Goal: Task Accomplishment & Management: Manage account settings

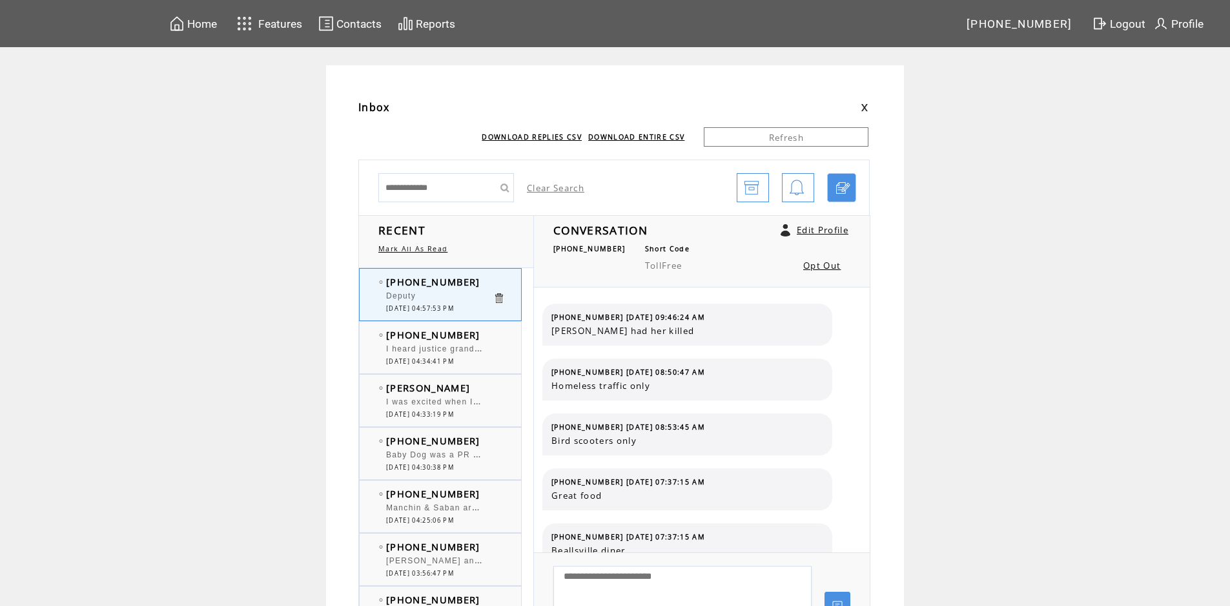
scroll to position [181, 0]
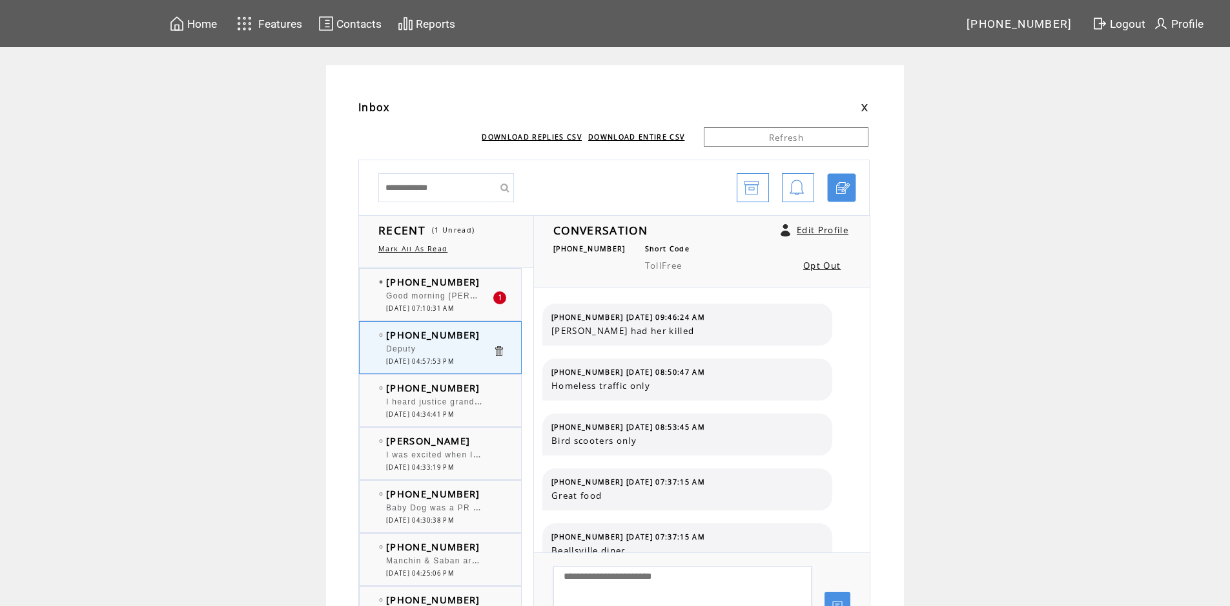
scroll to position [181, 0]
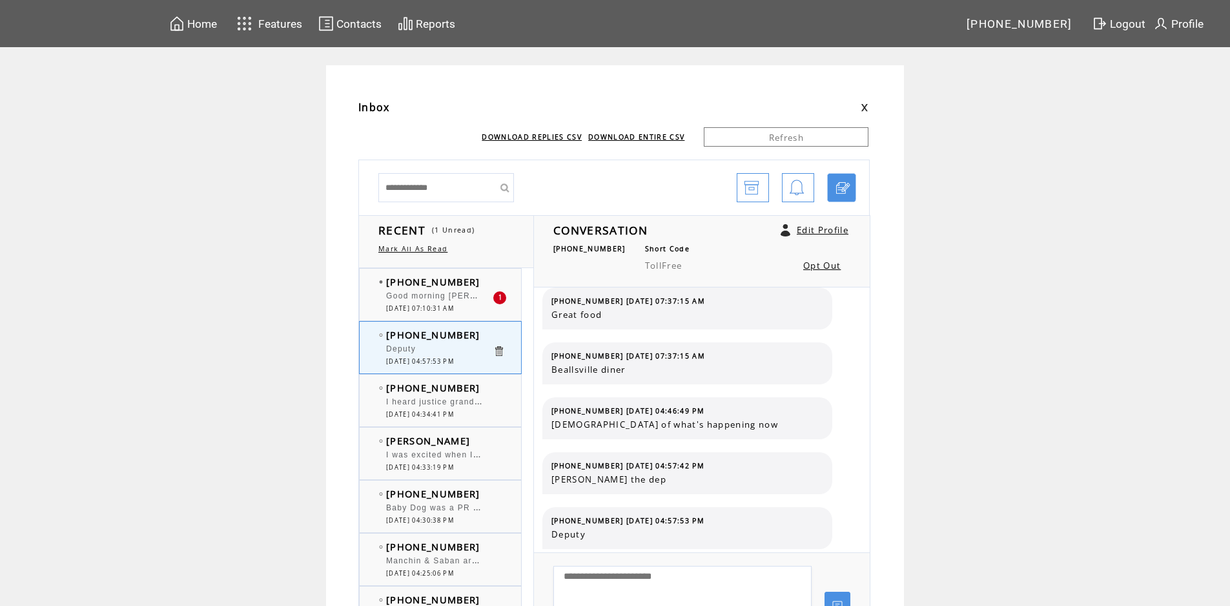
click at [426, 307] on span "[DATE] 07:10:31 AM" at bounding box center [420, 308] width 68 height 8
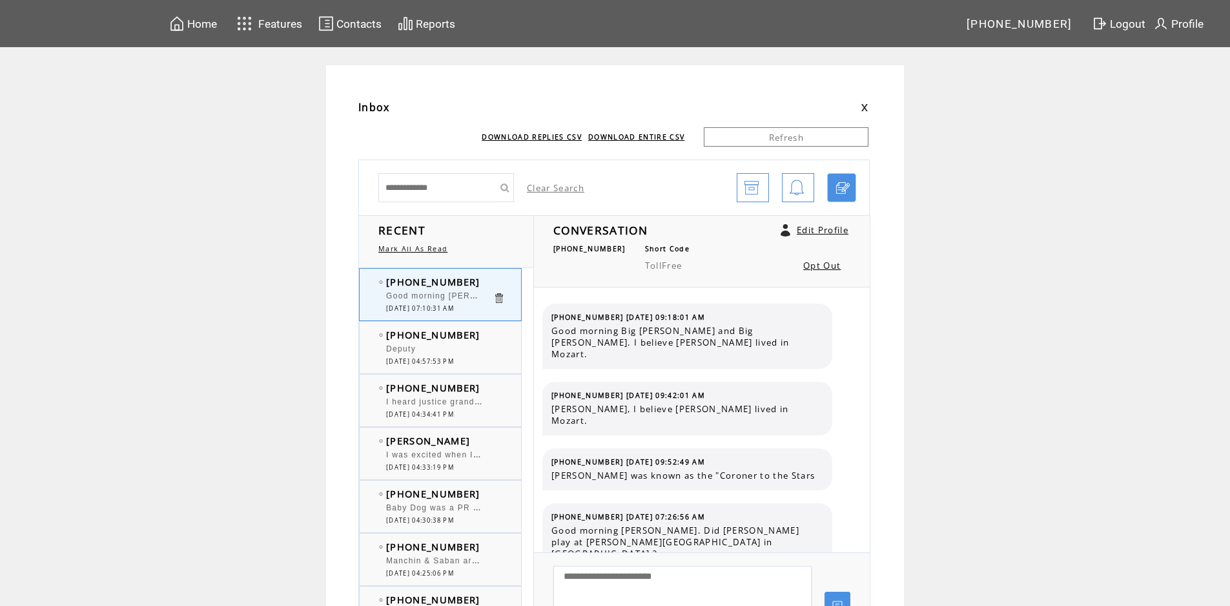
scroll to position [6533, 0]
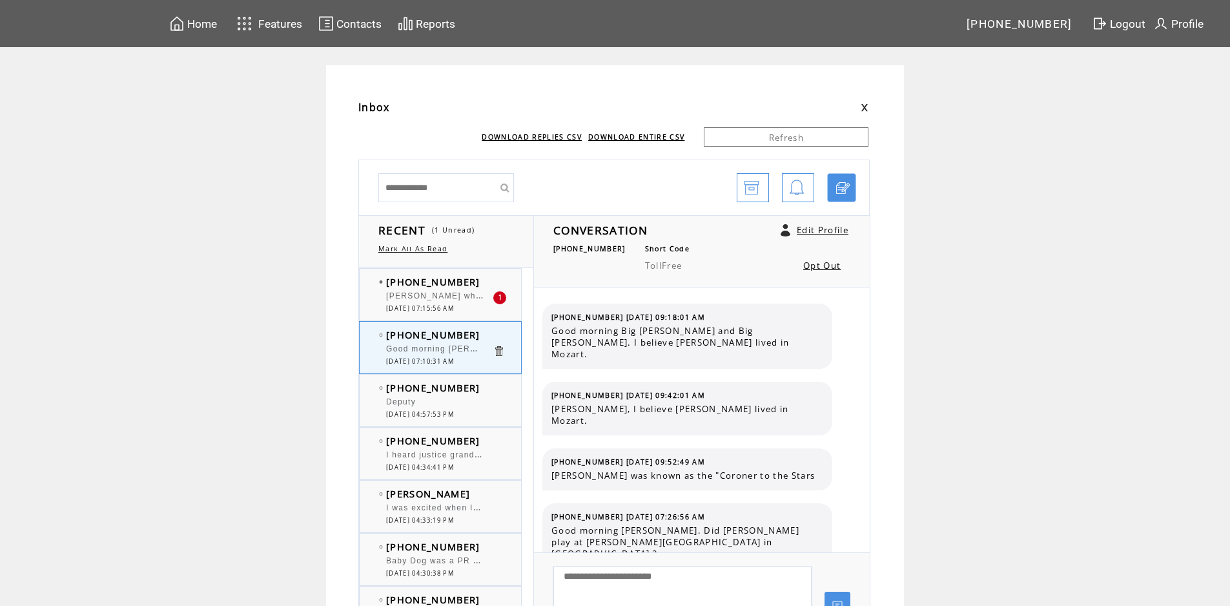
scroll to position [6533, 0]
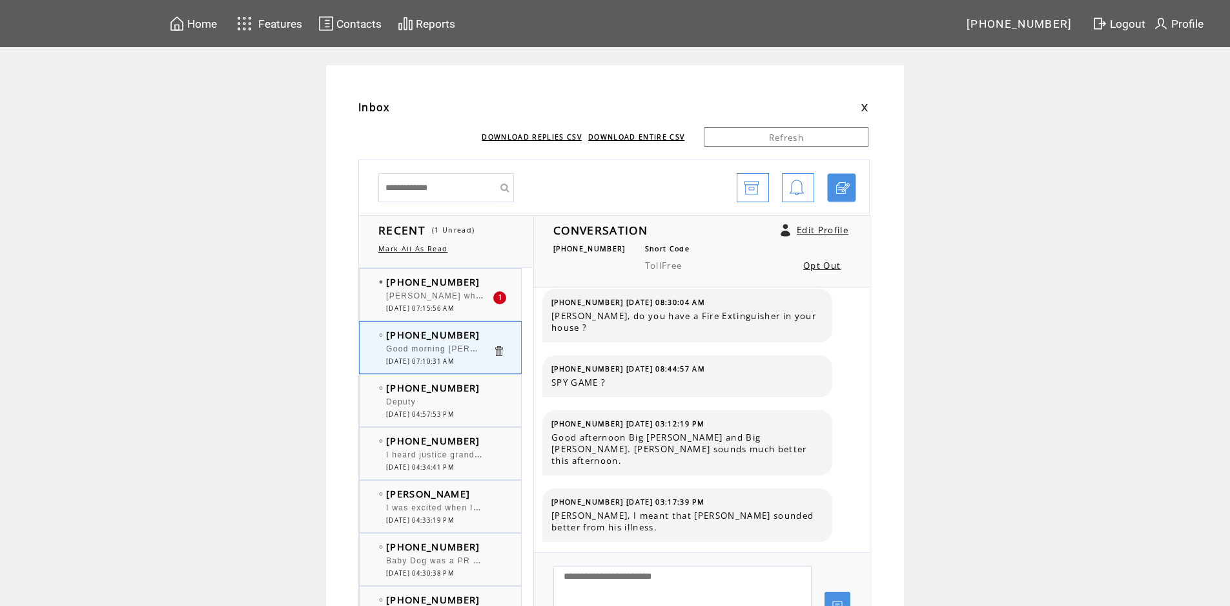
click at [448, 303] on div "[PERSON_NAME] what about a Subaru Outback" at bounding box center [439, 297] width 107 height 13
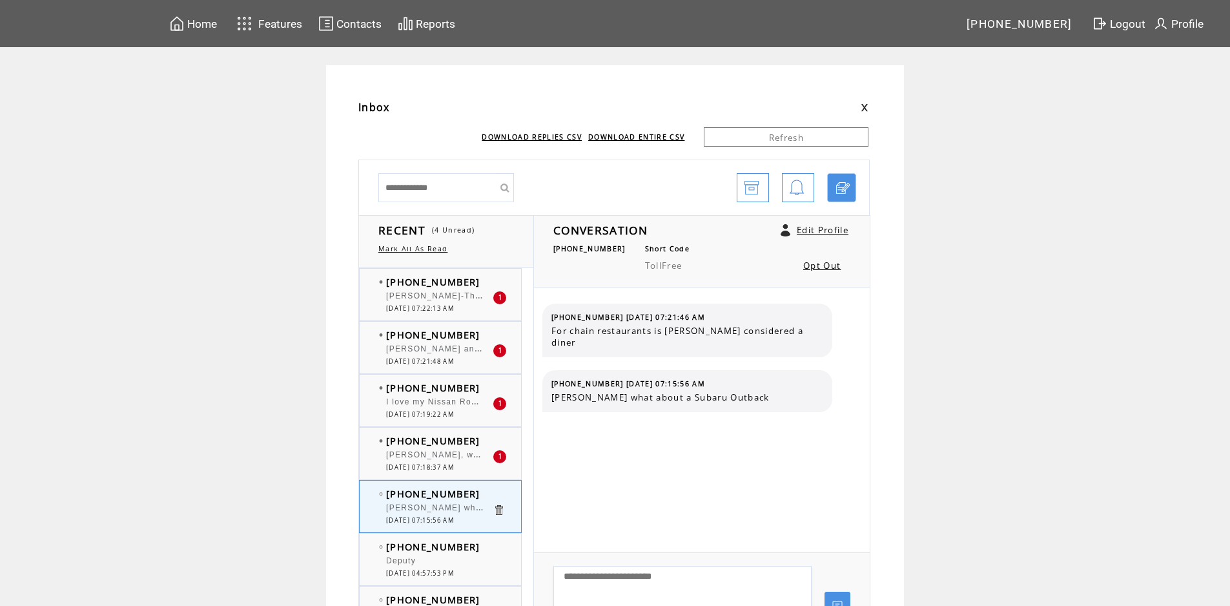
click at [441, 406] on span "I love my Nissan Rogue. They last forever!" at bounding box center [477, 400] width 182 height 13
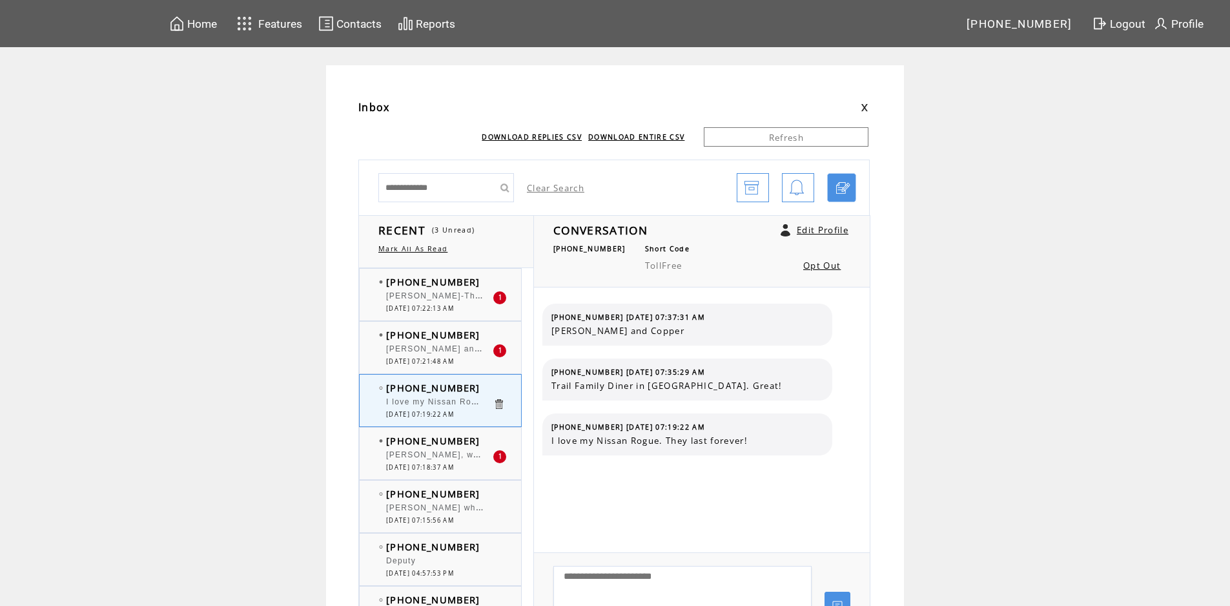
click at [429, 455] on span "[PERSON_NAME], who's car is it . She should buy what she wants." at bounding box center [539, 454] width 307 height 9
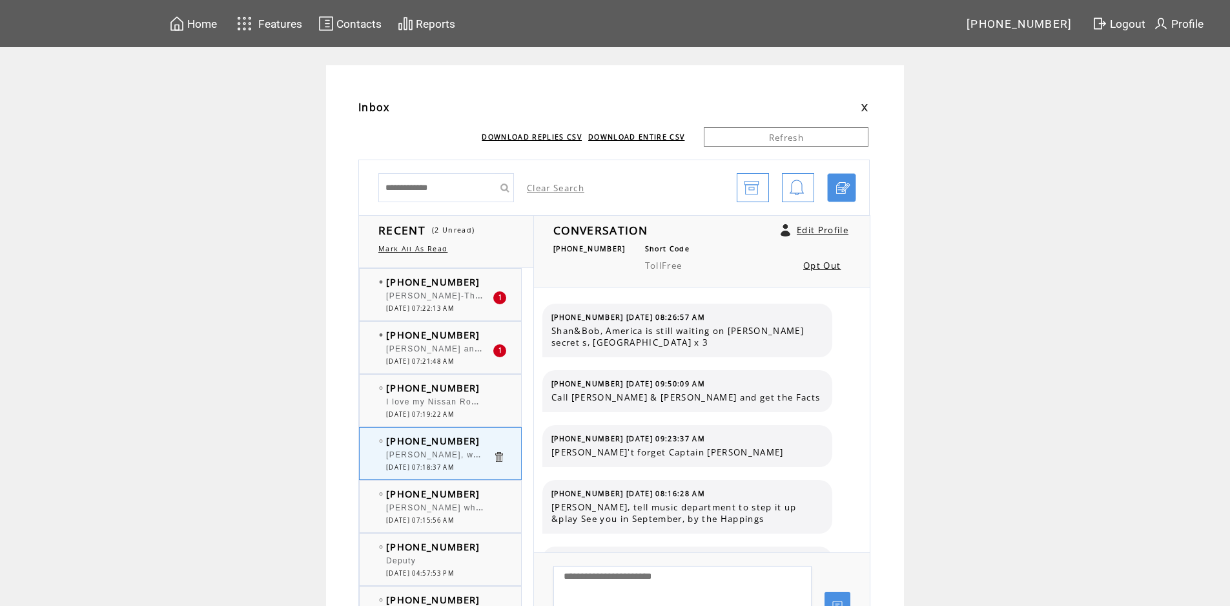
scroll to position [759, 0]
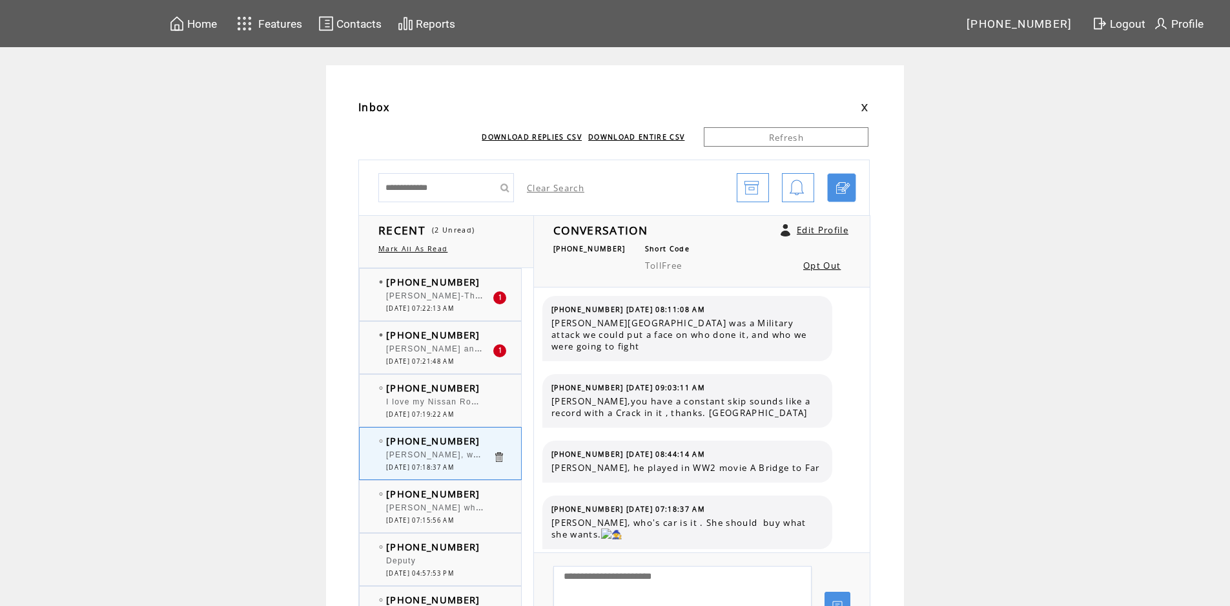
click at [446, 361] on span "[DATE] 07:21:48 AM" at bounding box center [420, 361] width 68 height 8
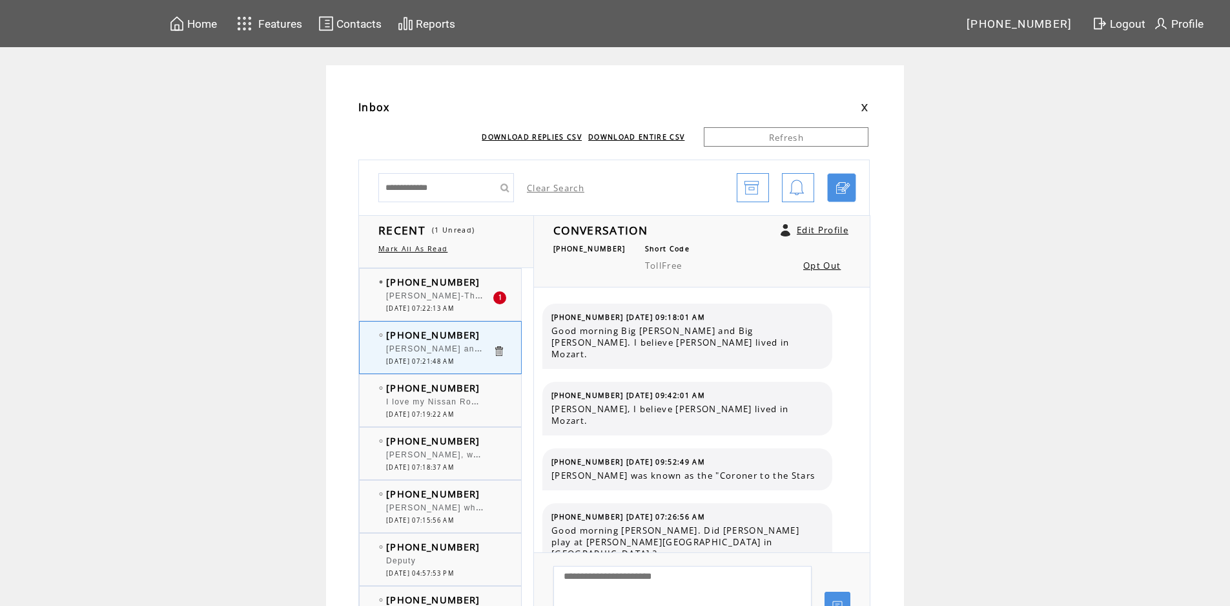
scroll to position [6599, 0]
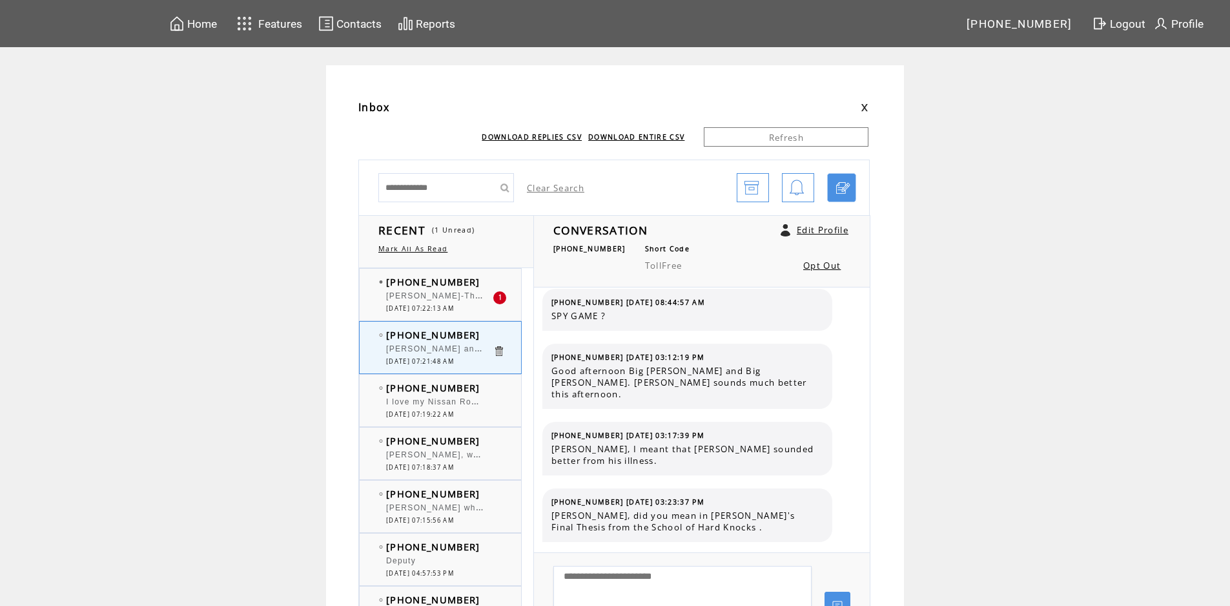
click at [444, 296] on span "[PERSON_NAME]-The key advantages of owning an SUV are spacious storage,enhance …" at bounding box center [692, 294] width 613 height 13
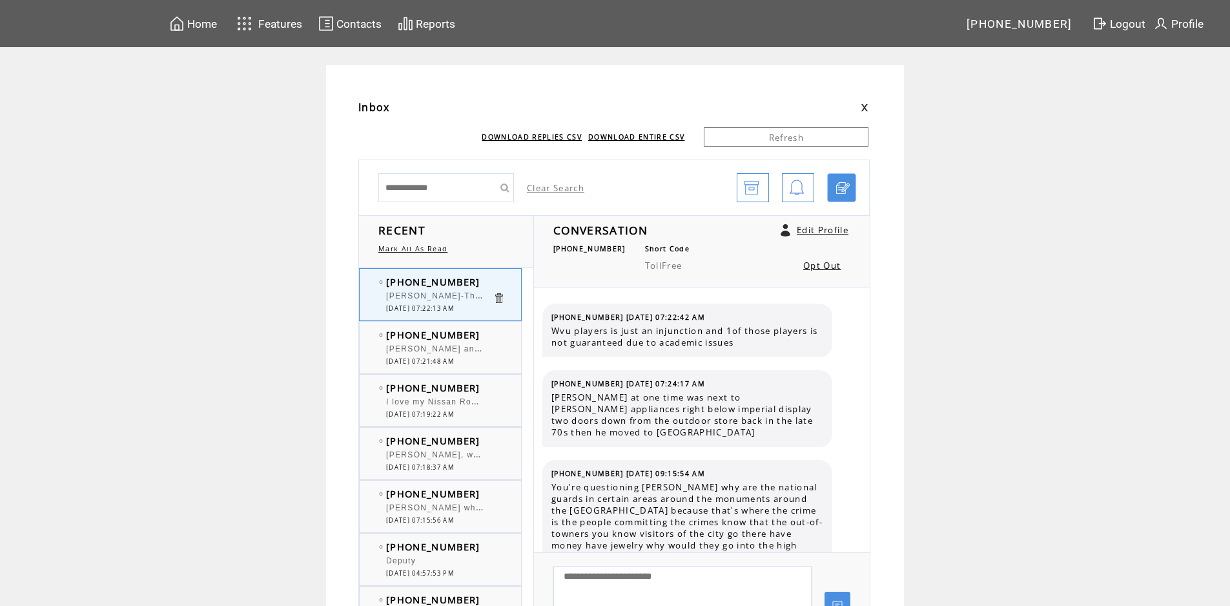
scroll to position [1148, 0]
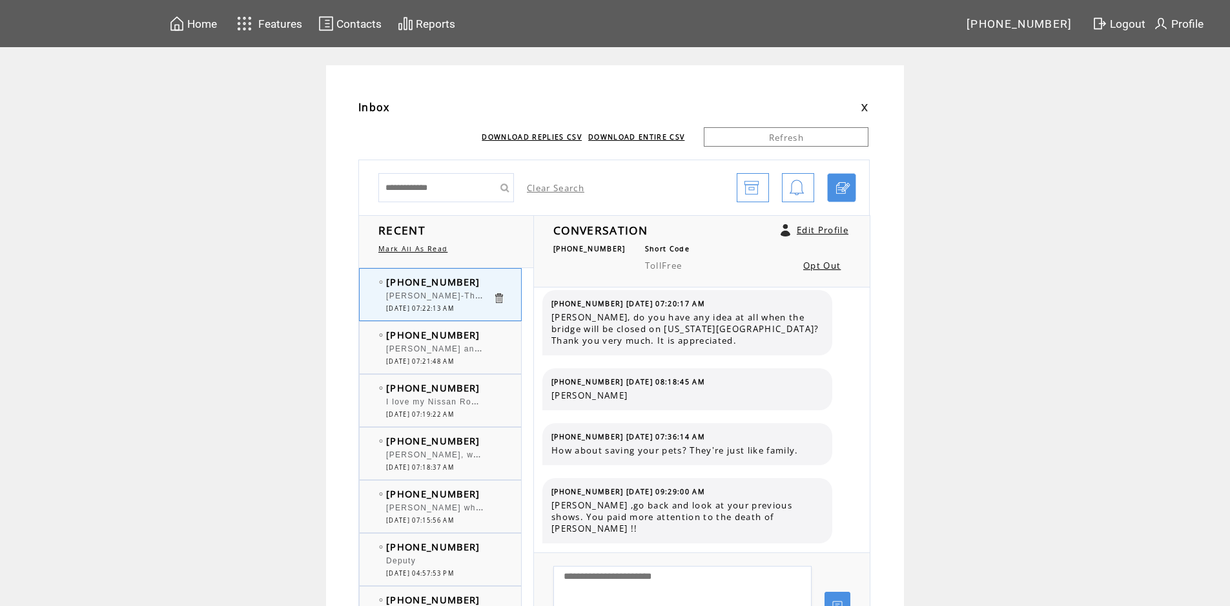
click at [455, 345] on span "[PERSON_NAME] and [PERSON_NAME]. The popular family vehicle [DATE] is like the …" at bounding box center [607, 347] width 442 height 13
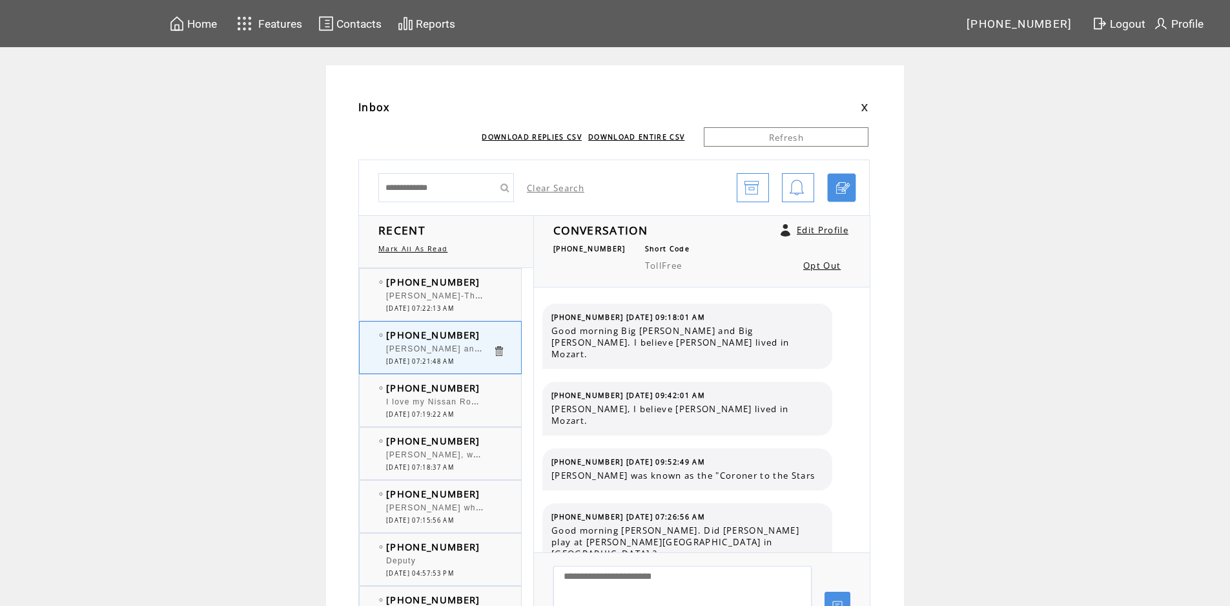
scroll to position [6599, 0]
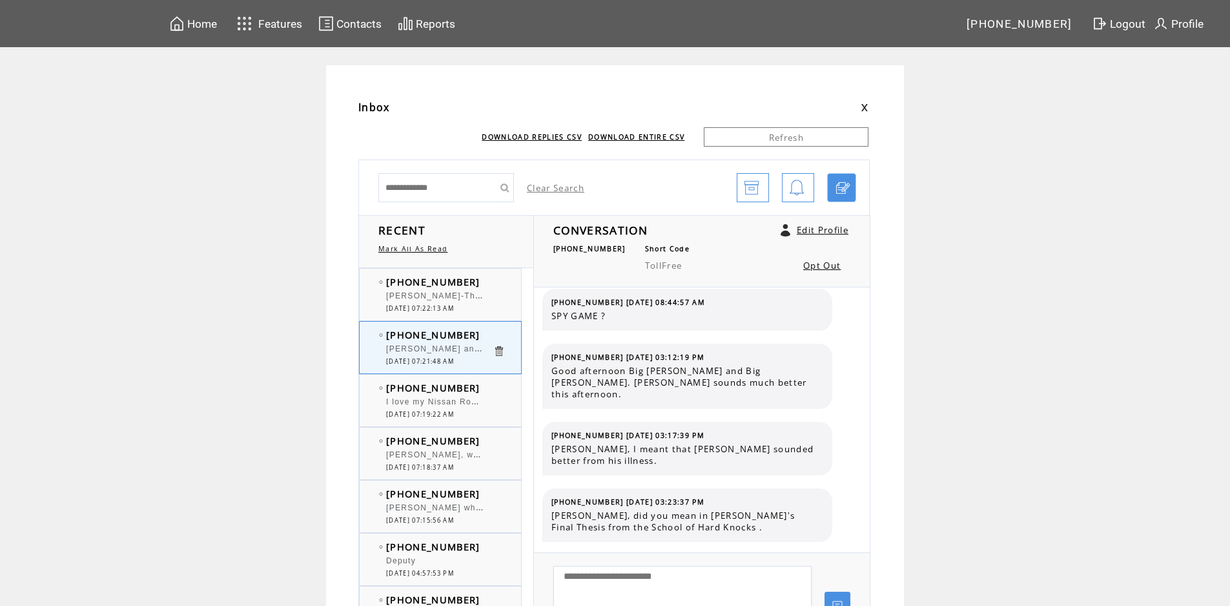
click at [455, 394] on span "[PHONE_NUMBER]" at bounding box center [433, 387] width 94 height 13
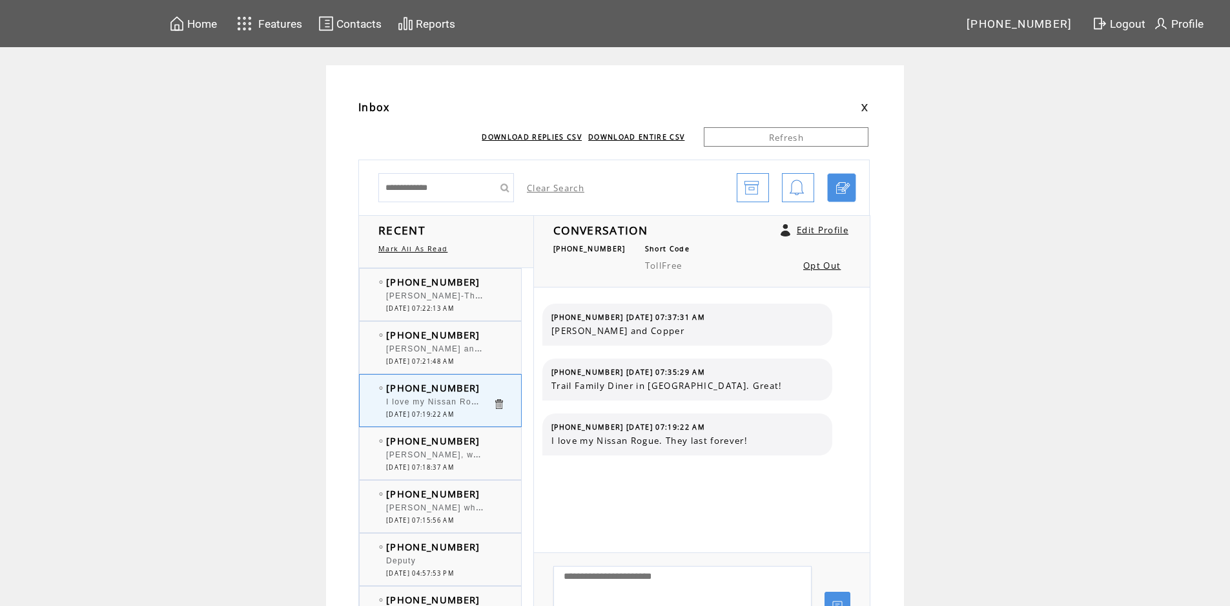
click at [453, 451] on div "[PERSON_NAME], who's car is it . She should buy what she wants." at bounding box center [439, 456] width 107 height 13
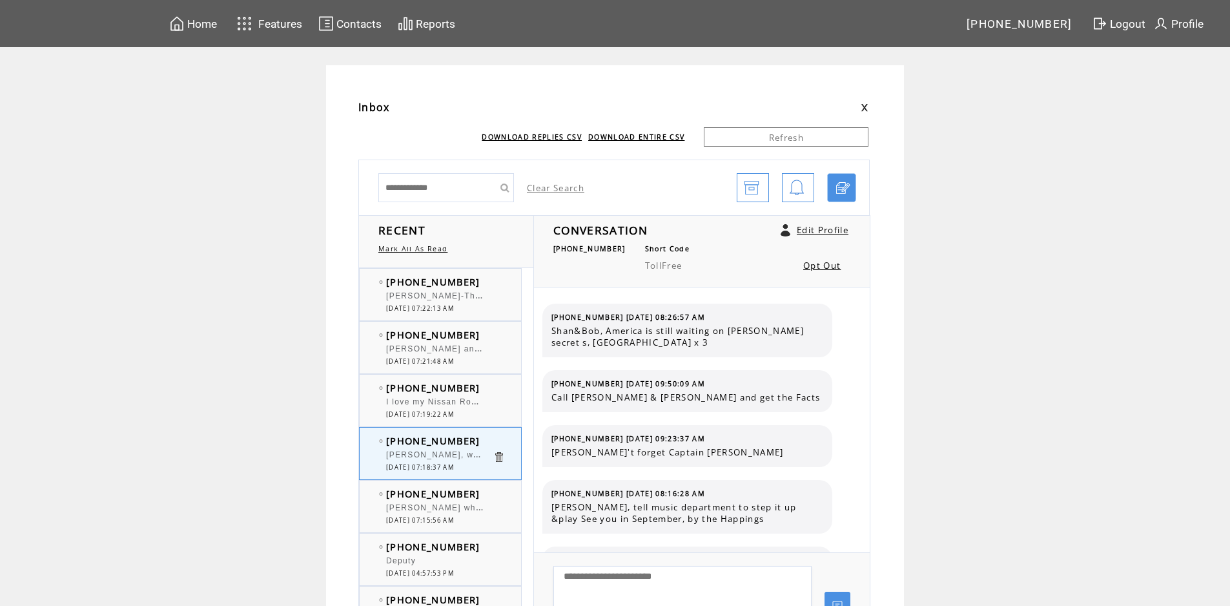
scroll to position [759, 0]
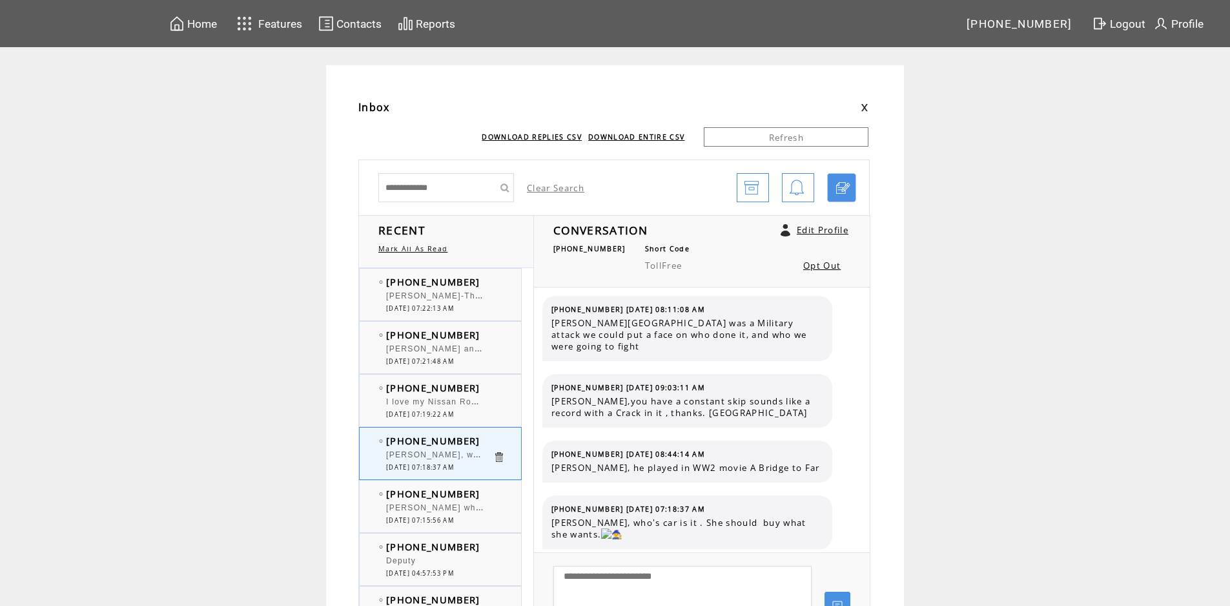
click at [445, 507] on span "[PERSON_NAME] what about a Subaru Outback" at bounding box center [487, 506] width 203 height 13
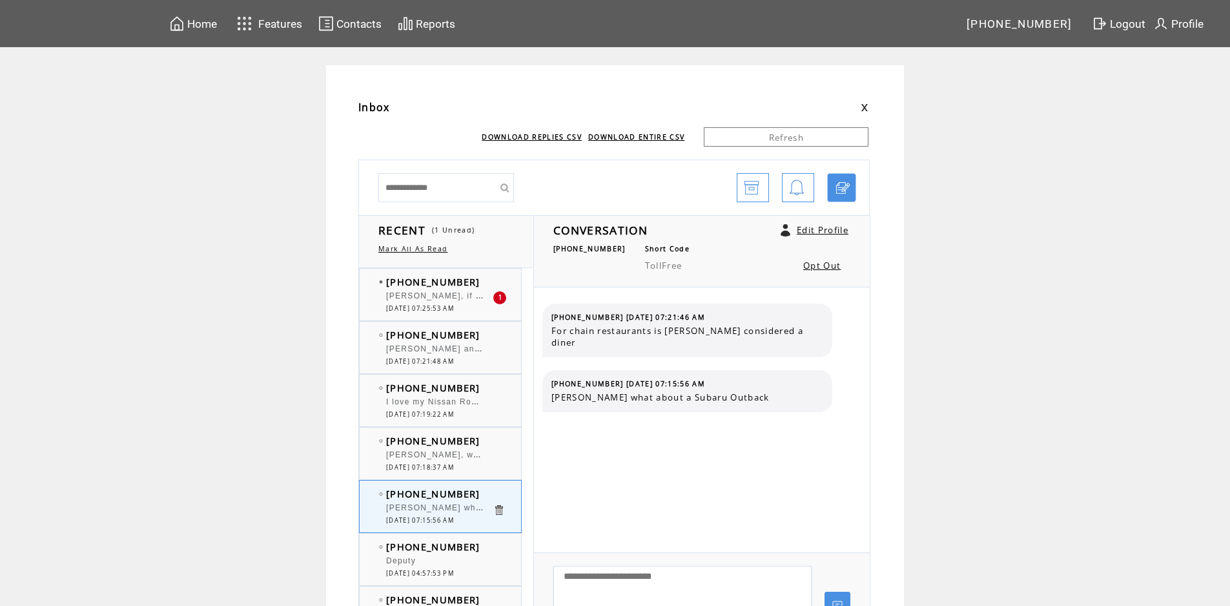
click at [435, 298] on span "Howard, if you're considering buying a Nissan rogue please please read up on th…" at bounding box center [1191, 294] width 1610 height 13
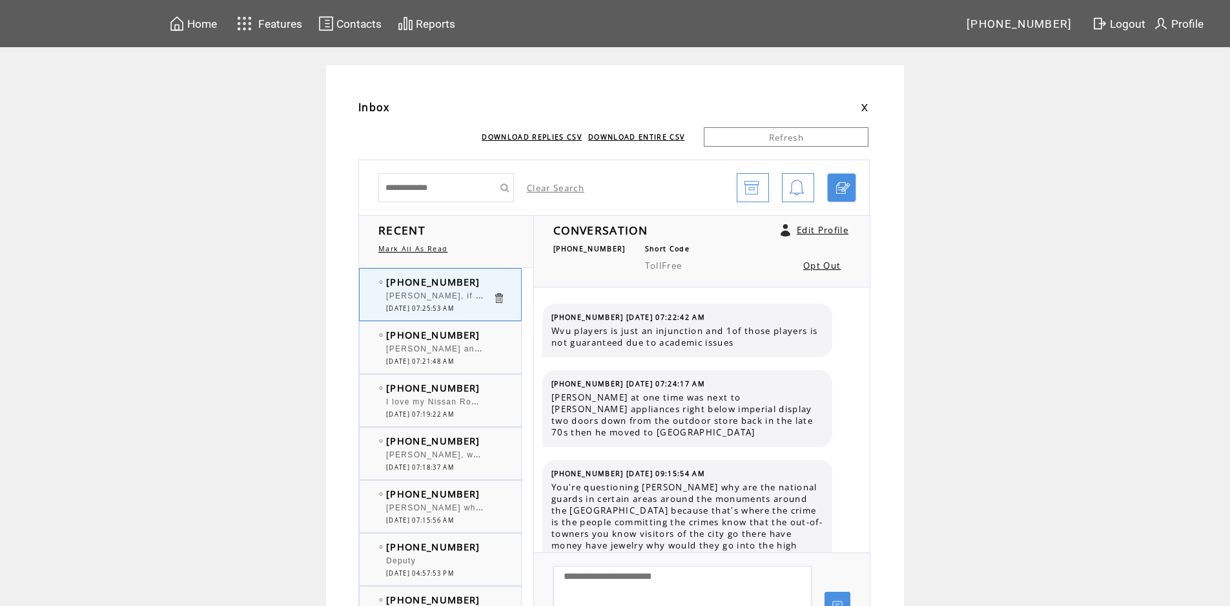
scroll to position [1273, 0]
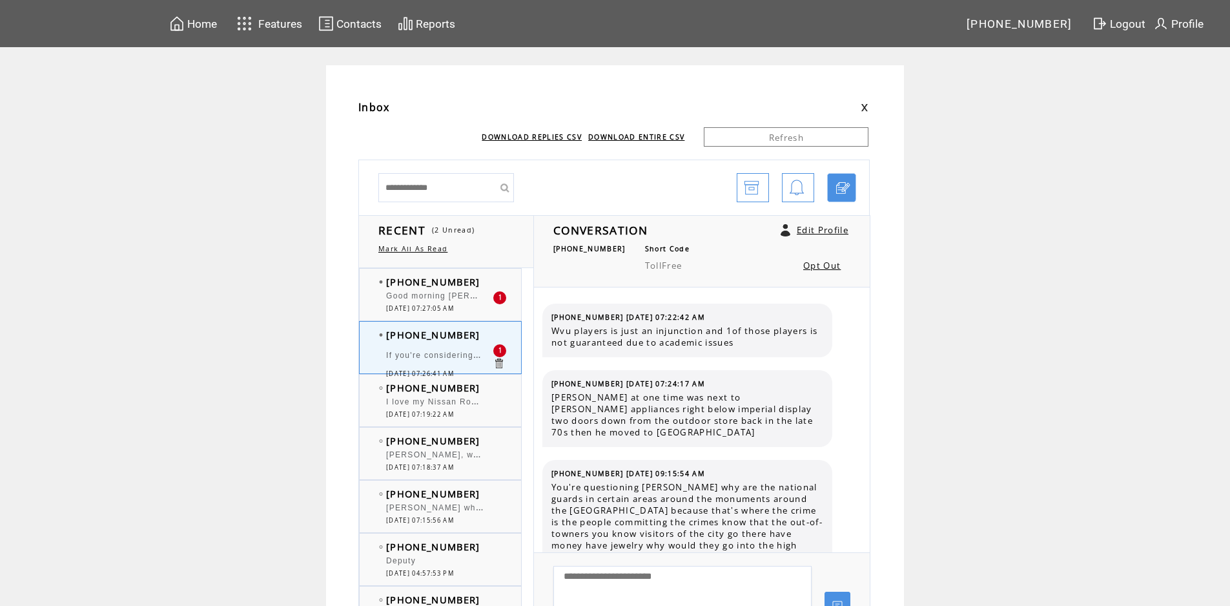
scroll to position [1328, 0]
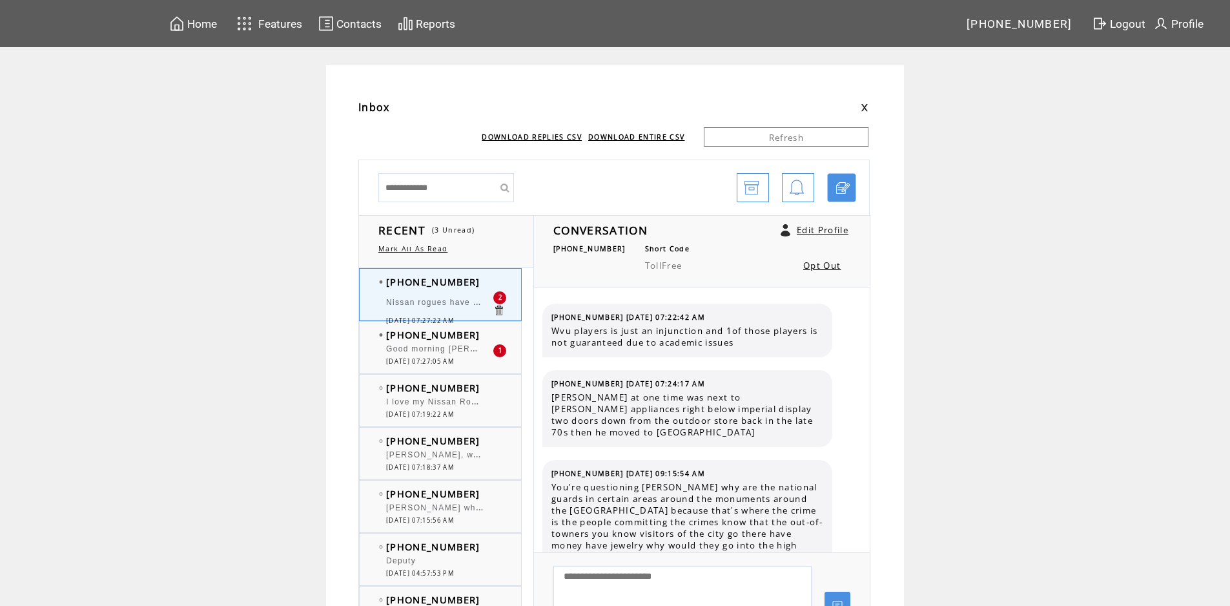
scroll to position [1406, 0]
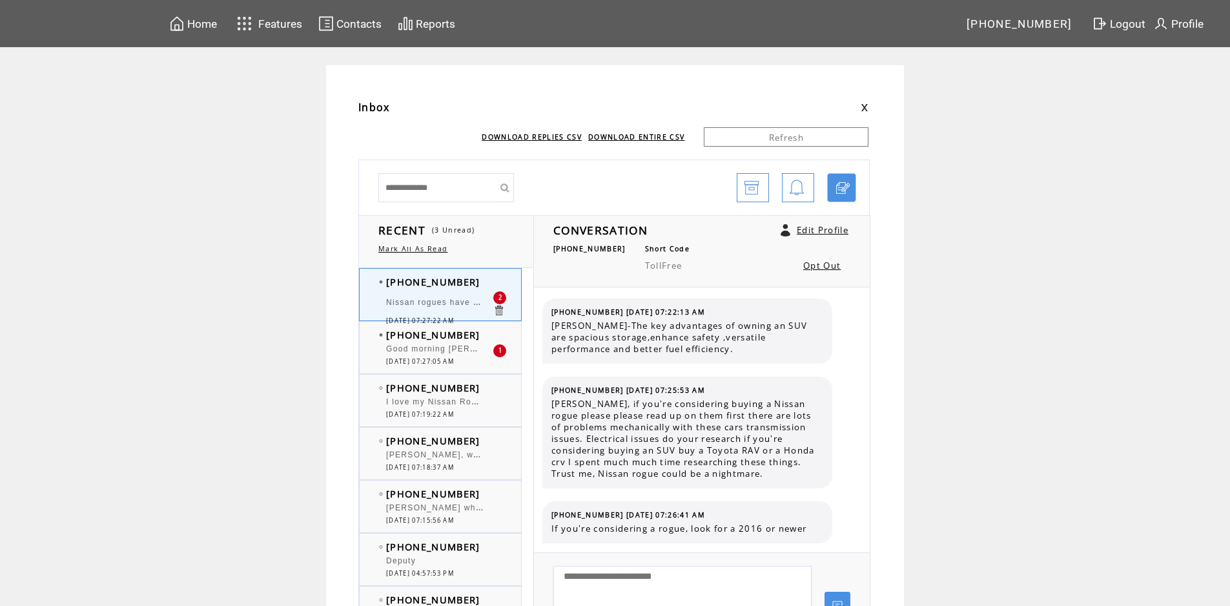
click at [454, 362] on span "[DATE] 07:27:05 AM" at bounding box center [420, 361] width 68 height 8
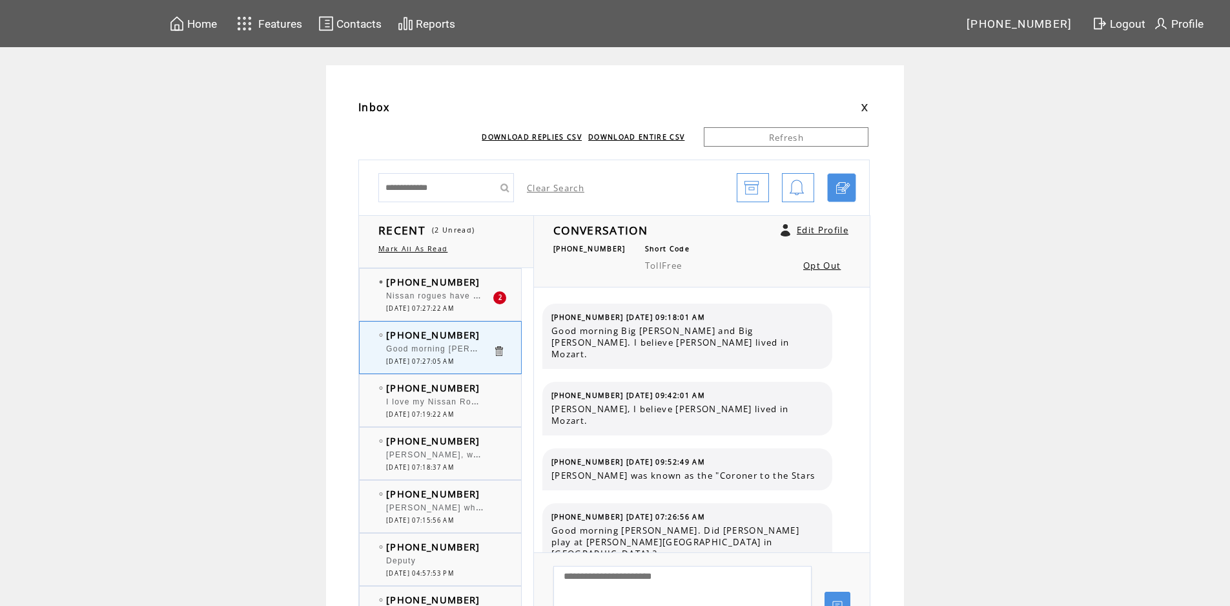
scroll to position [6666, 0]
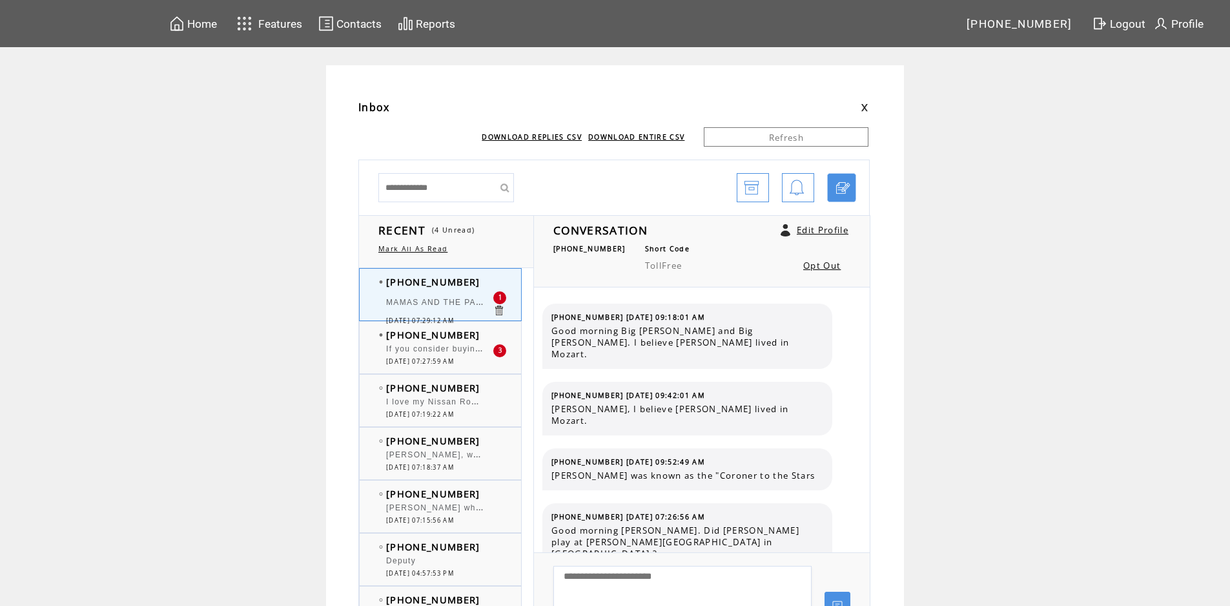
scroll to position [6721, 0]
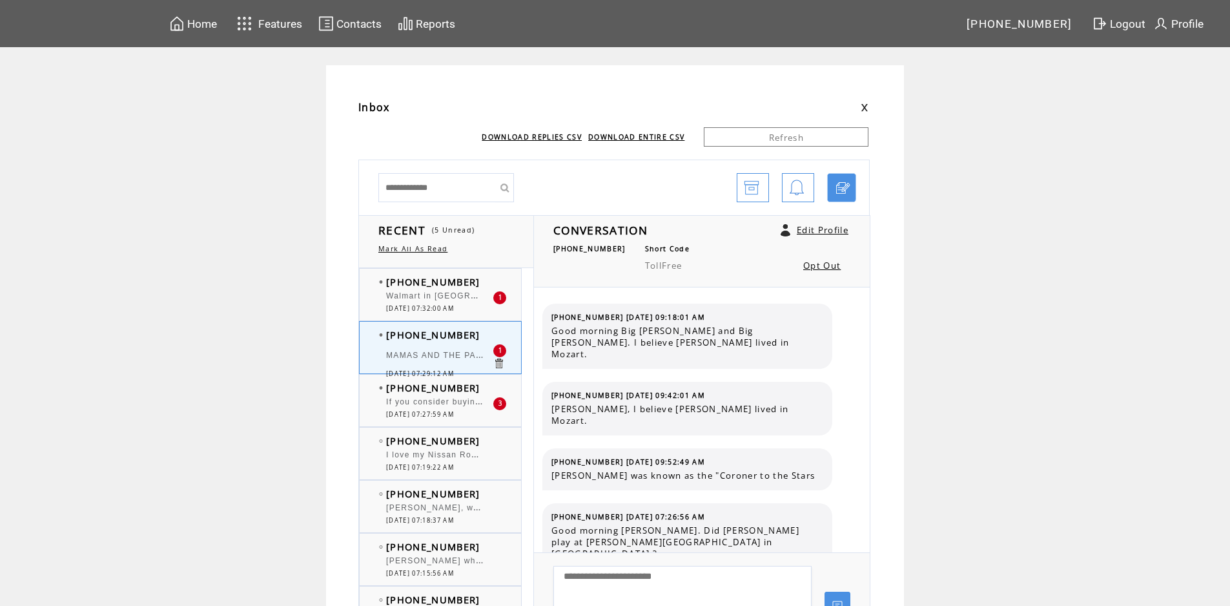
scroll to position [6721, 0]
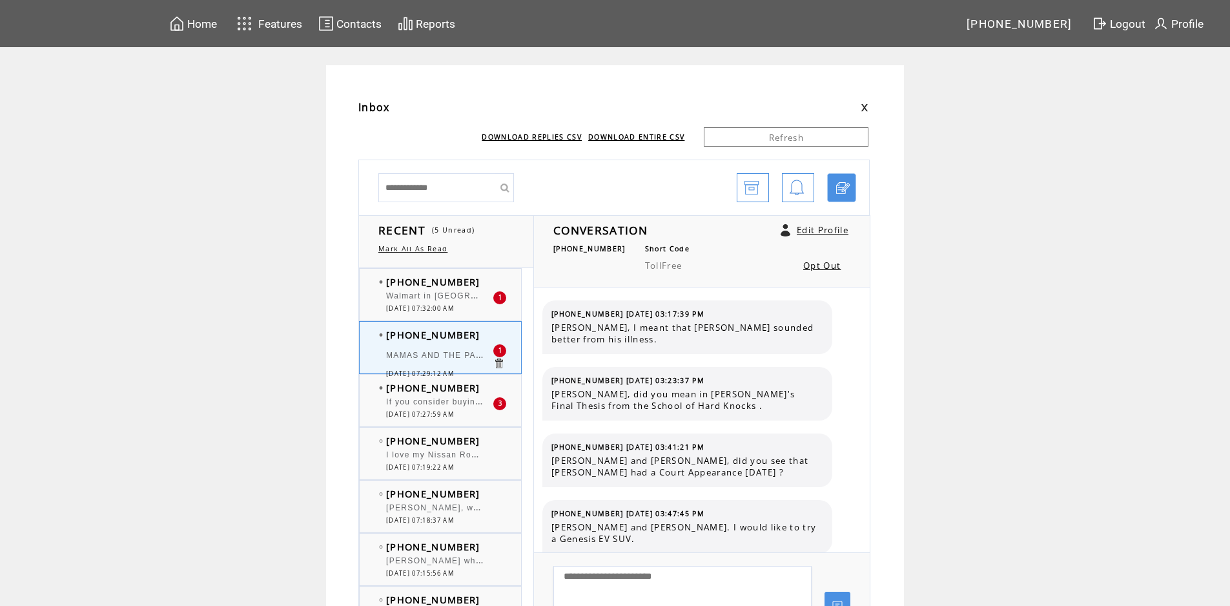
click at [454, 309] on span "[DATE] 07:32:00 AM" at bounding box center [420, 308] width 68 height 8
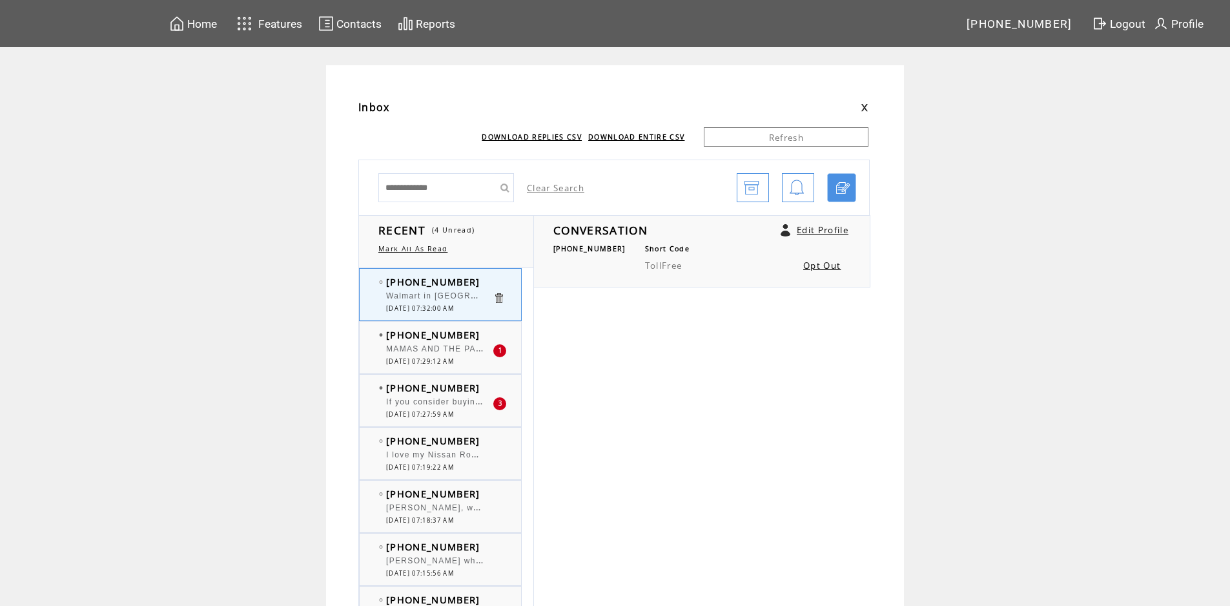
click at [433, 355] on div "MAMAS AND THE PAPAS" at bounding box center [439, 350] width 107 height 13
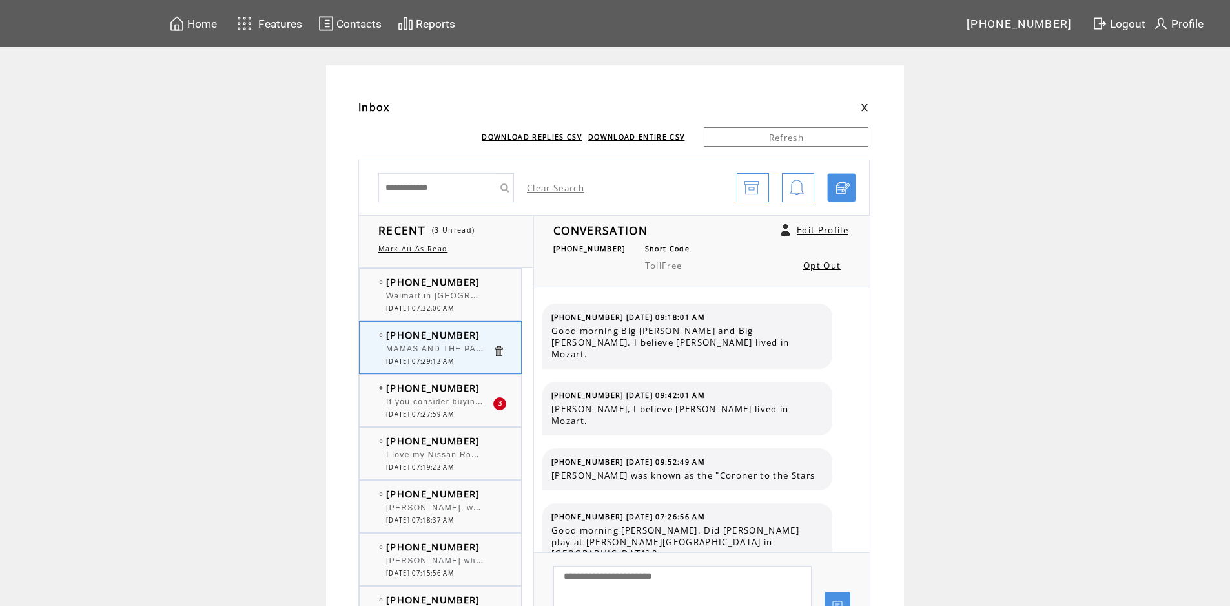
scroll to position [6721, 0]
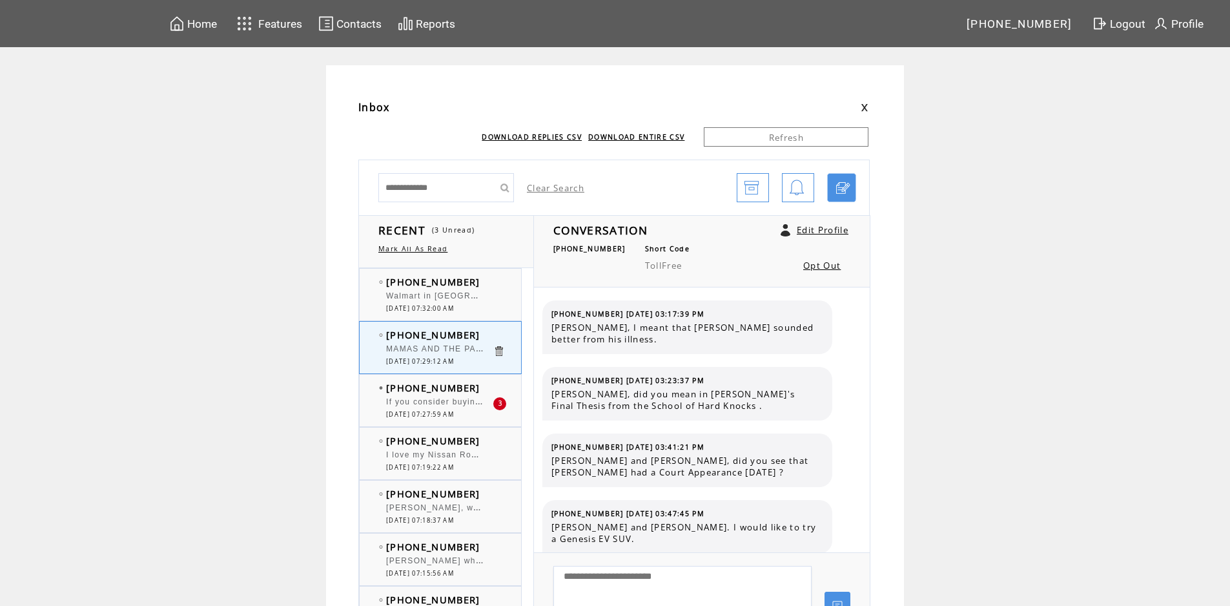
click at [437, 298] on span "Walmart in [GEOGRAPHIC_DATA], [GEOGRAPHIC_DATA] has Xmas things on display now." at bounding box center [579, 294] width 387 height 13
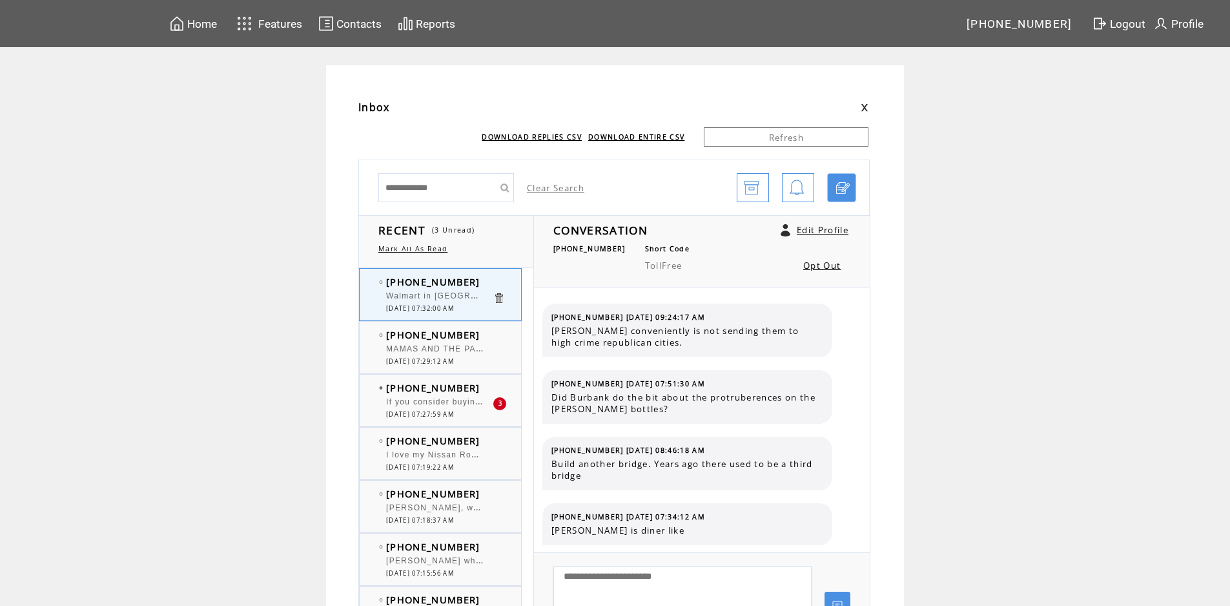
scroll to position [239, 0]
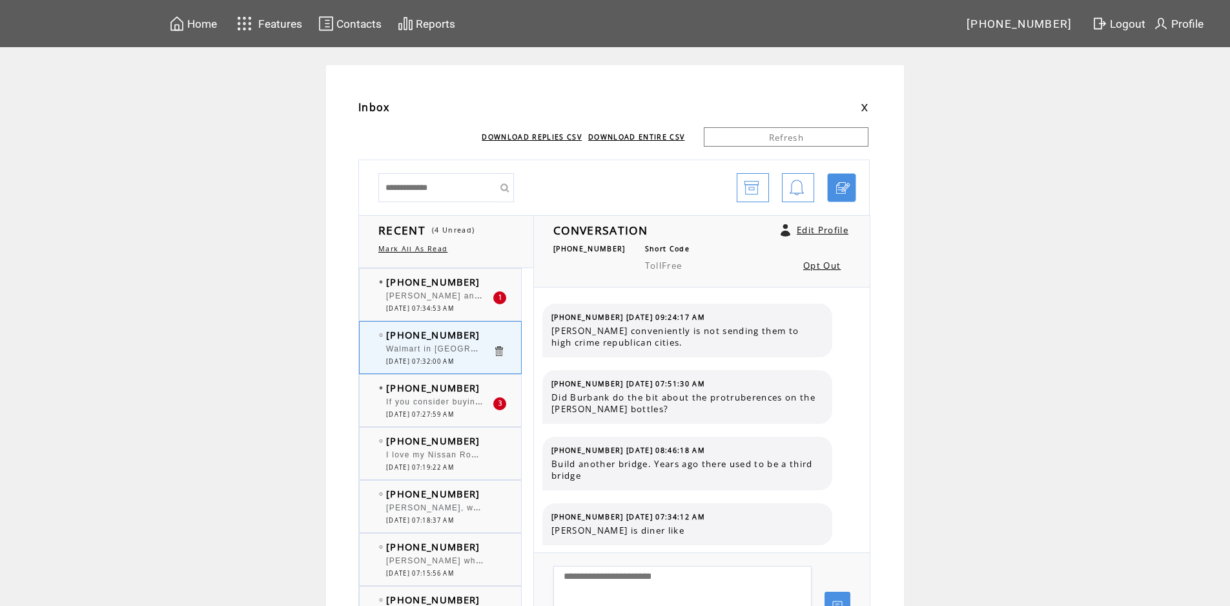
scroll to position [239, 0]
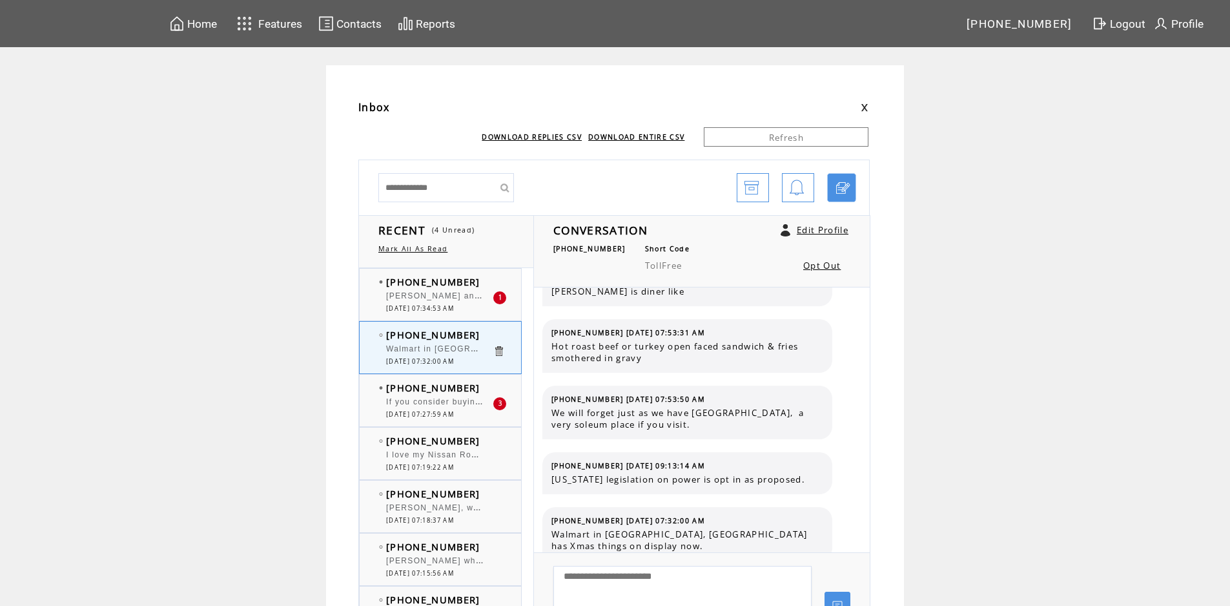
click at [435, 305] on span "[DATE] 07:34:53 AM" at bounding box center [420, 308] width 68 height 8
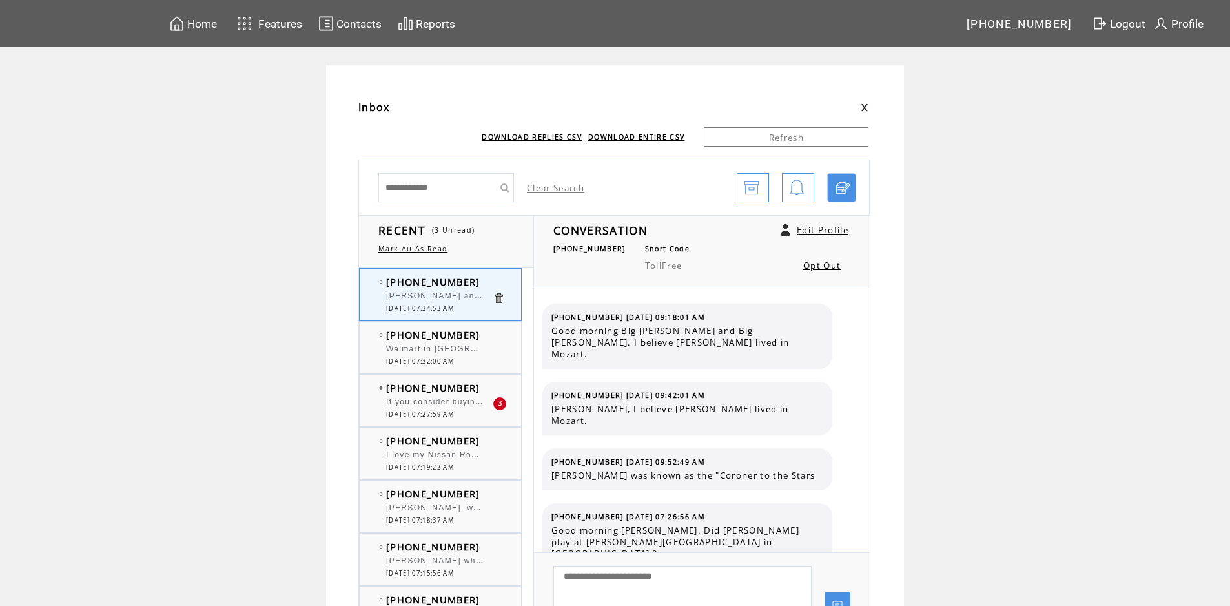
scroll to position [6787, 0]
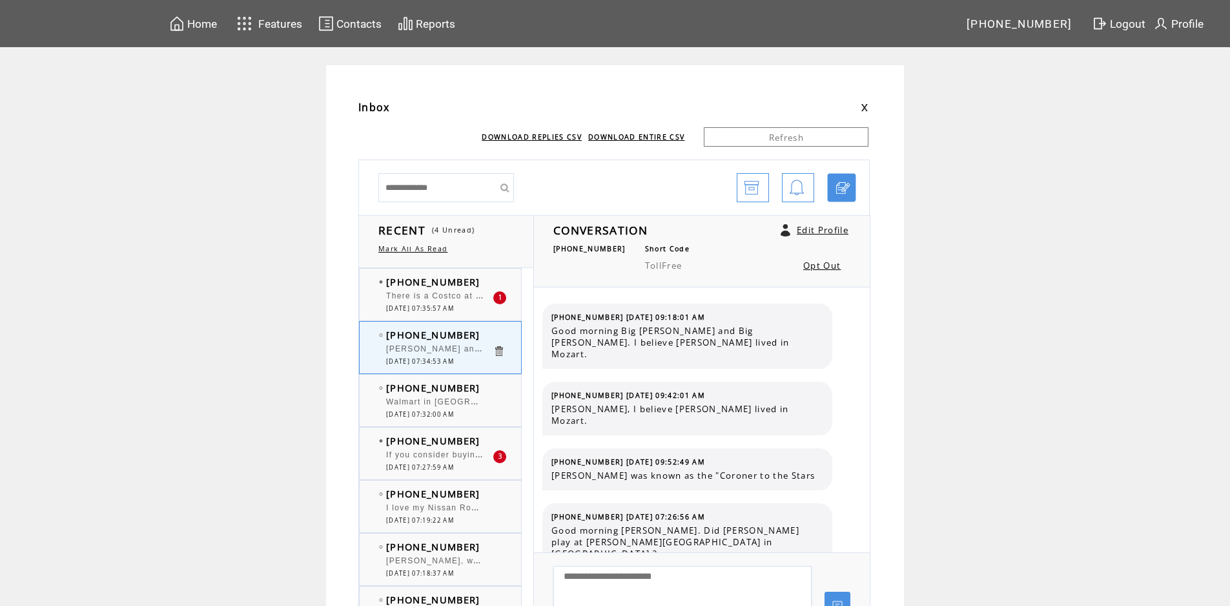
scroll to position [6787, 0]
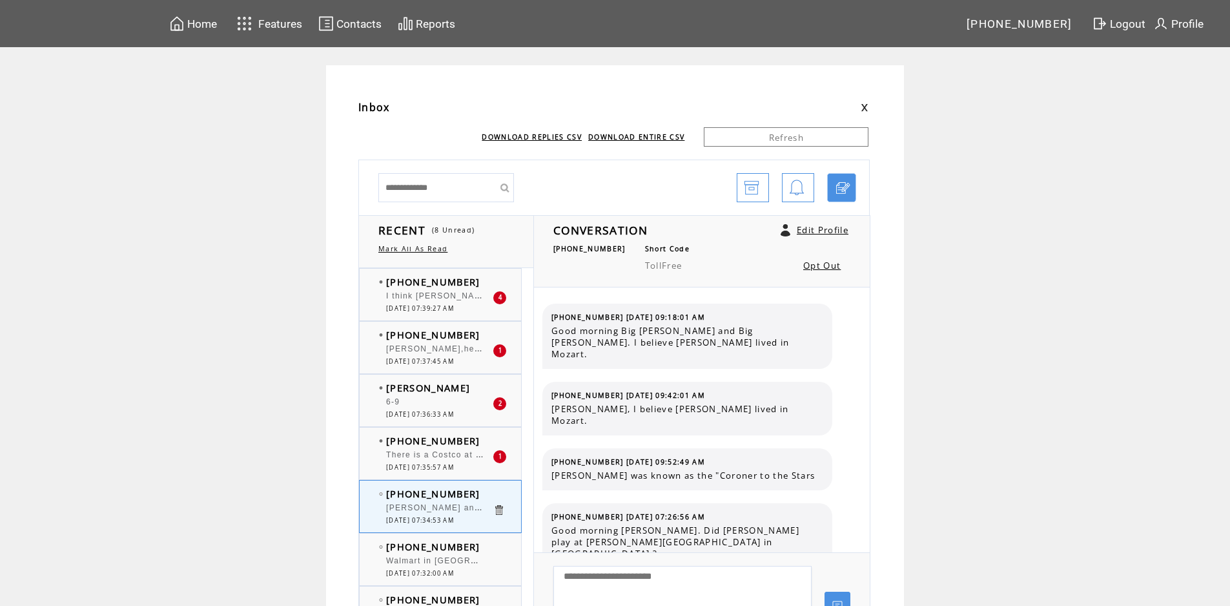
scroll to position [6787, 0]
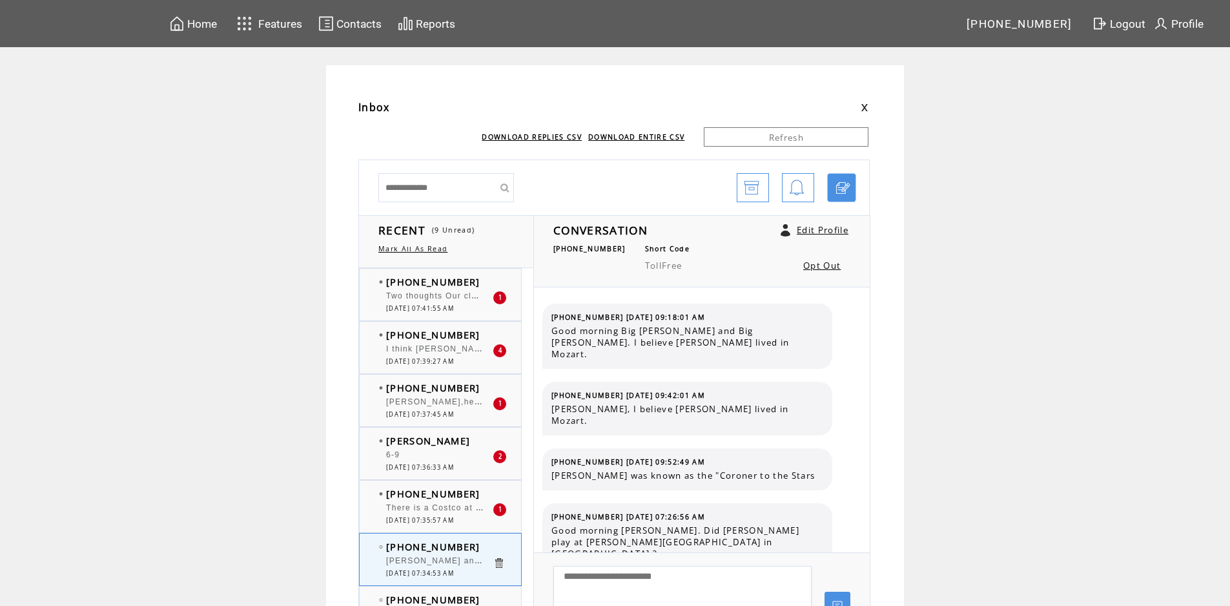
scroll to position [6787, 0]
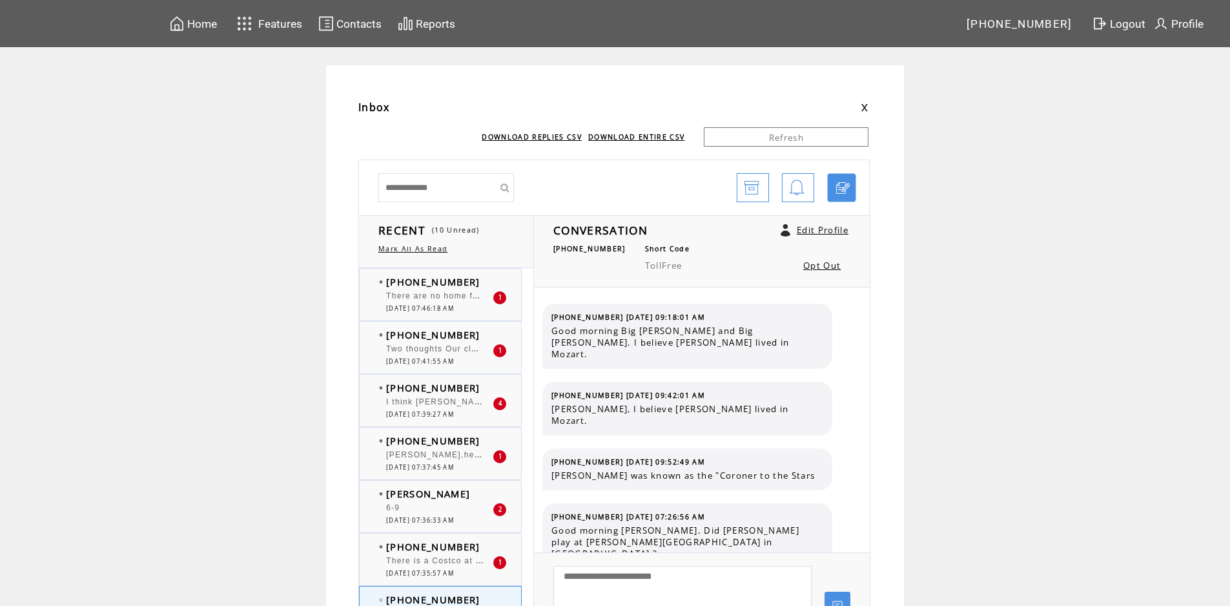
scroll to position [6787, 0]
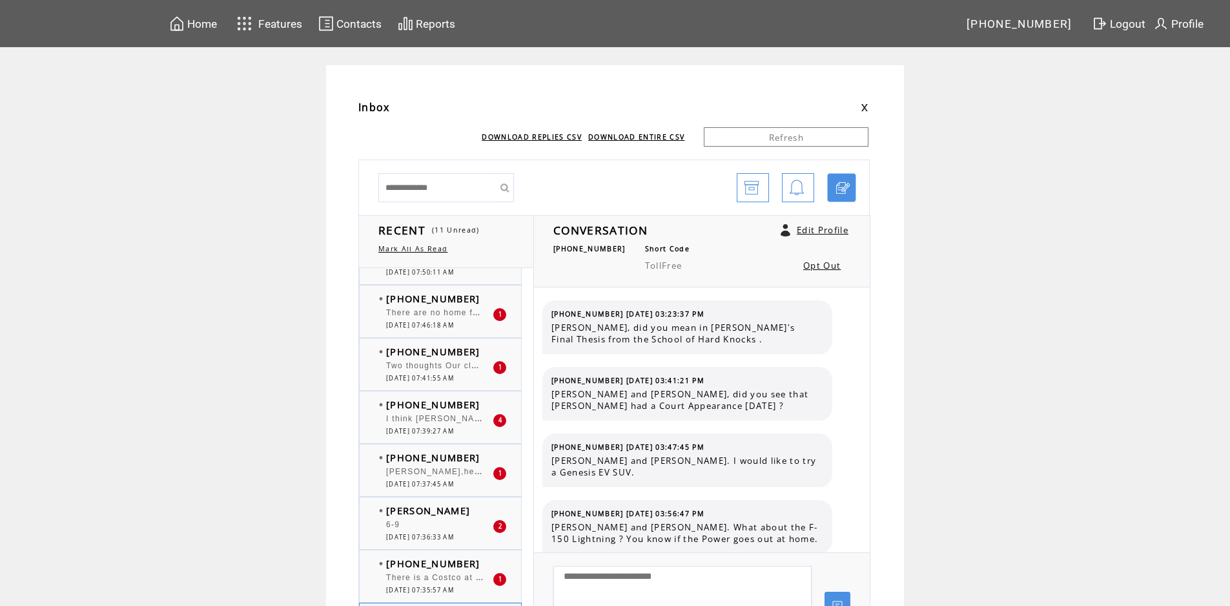
scroll to position [65, 0]
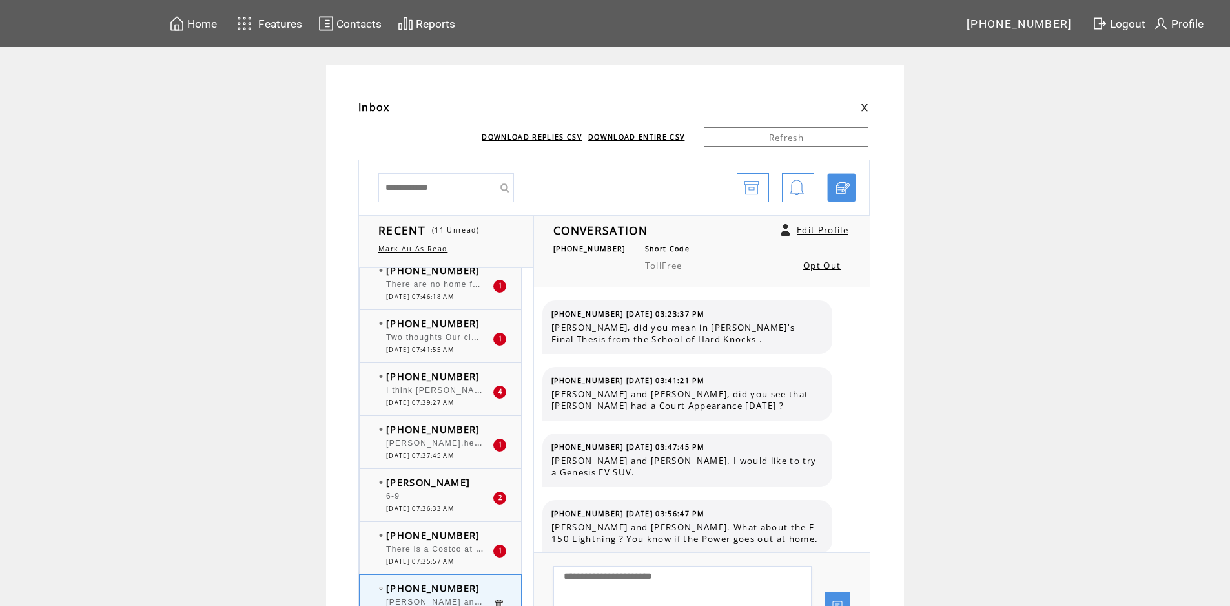
click at [464, 545] on span "There is a Costco at [GEOGRAPHIC_DATA]" at bounding box center [478, 547] width 185 height 13
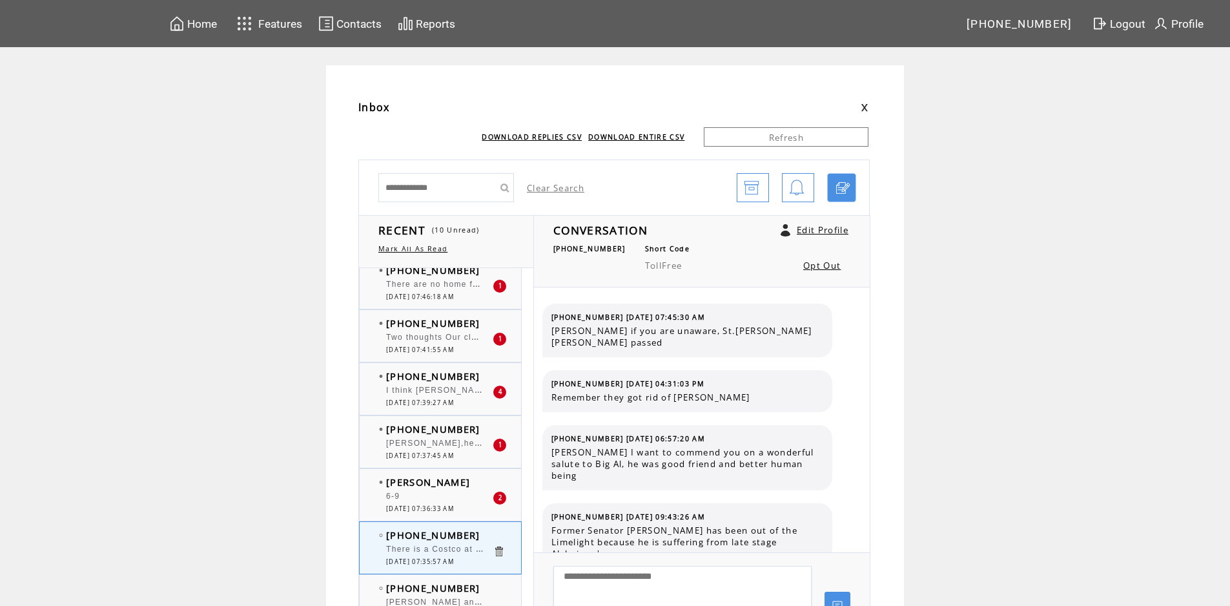
scroll to position [207, 0]
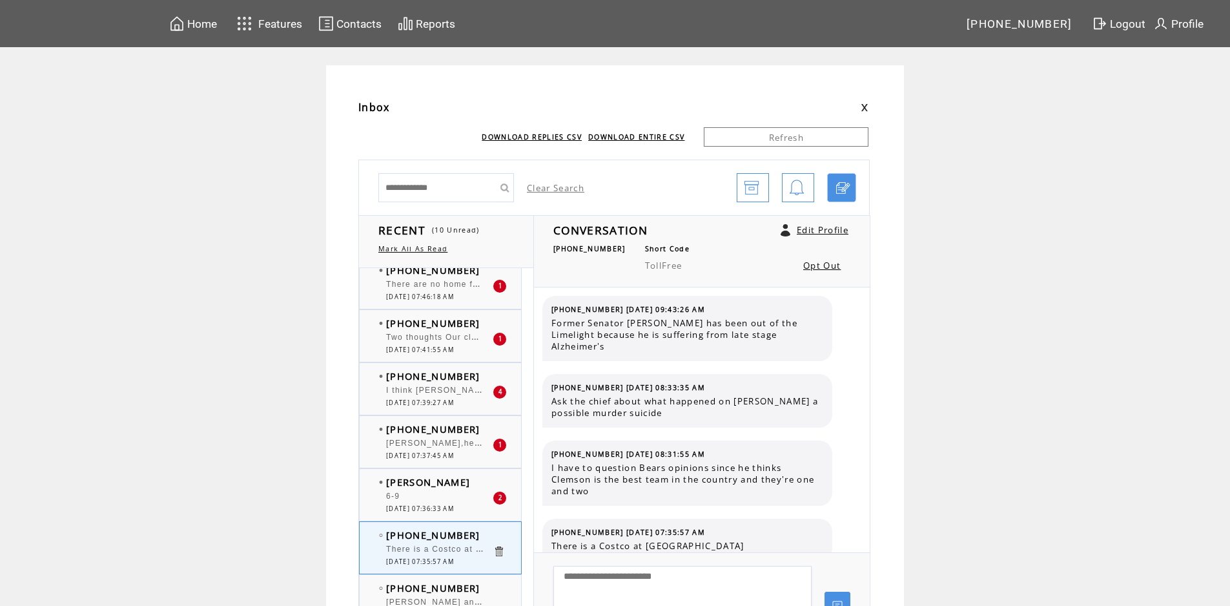
click at [457, 440] on div "[PERSON_NAME],here a thought buy artificial trees when marked down put them in …" at bounding box center [439, 444] width 107 height 13
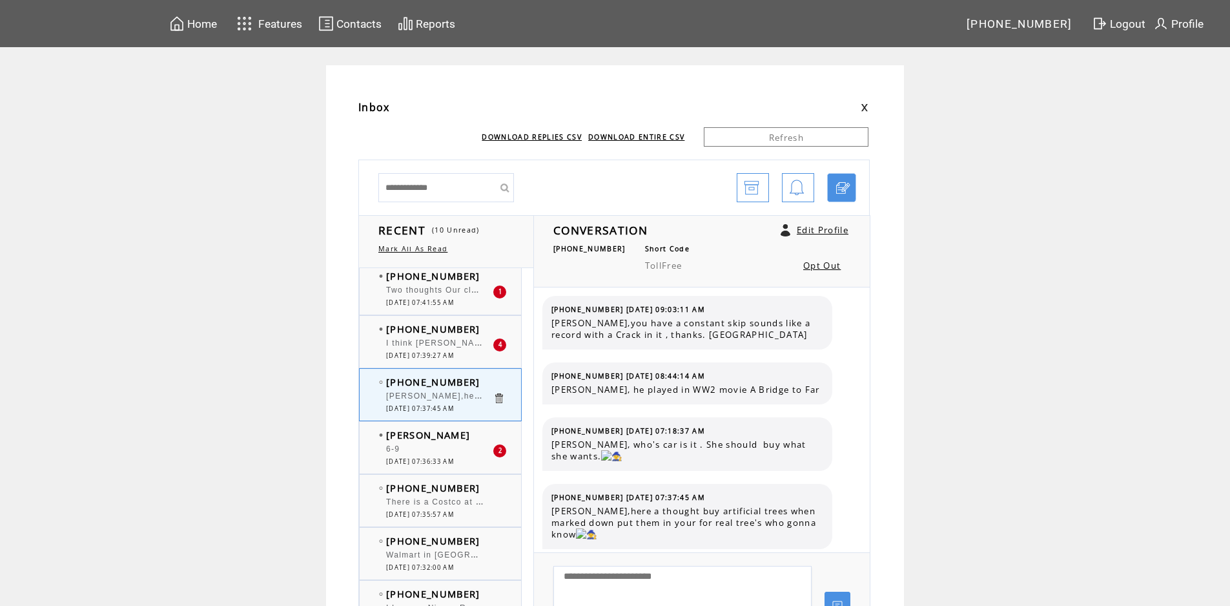
scroll to position [194, 0]
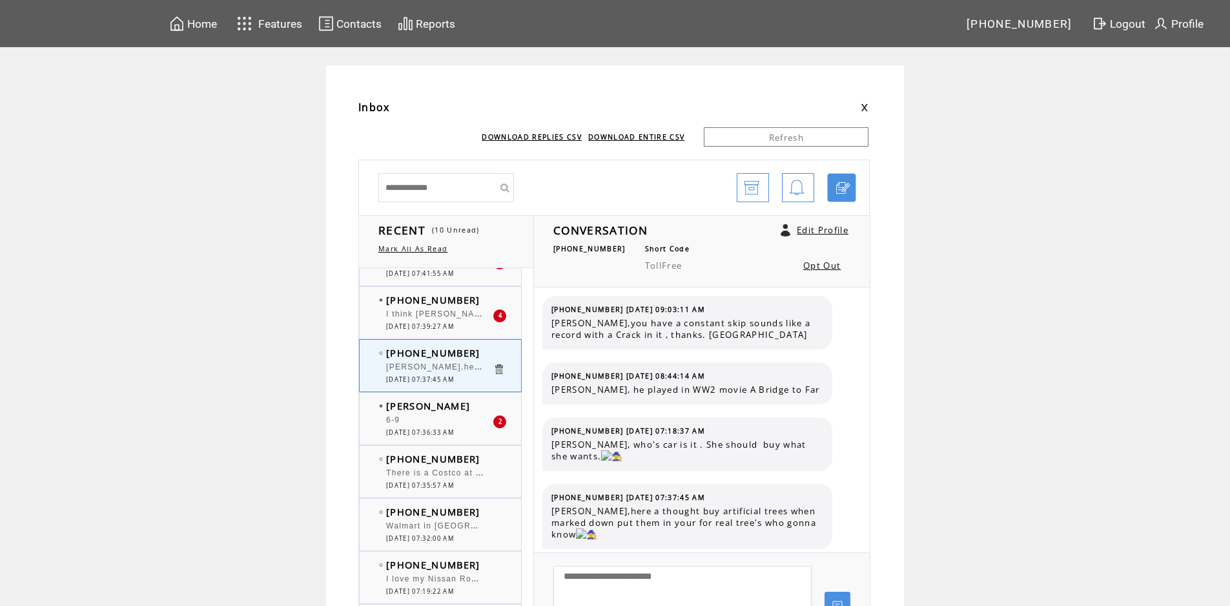
click at [440, 427] on div "6-9" at bounding box center [439, 421] width 107 height 13
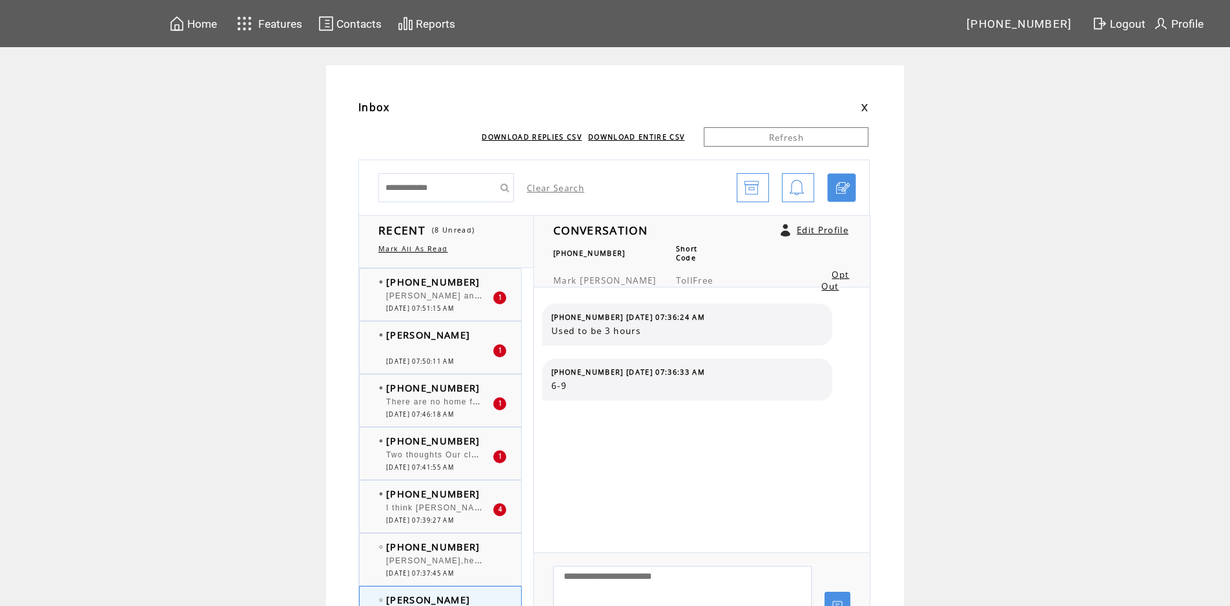
scroll to position [194, 0]
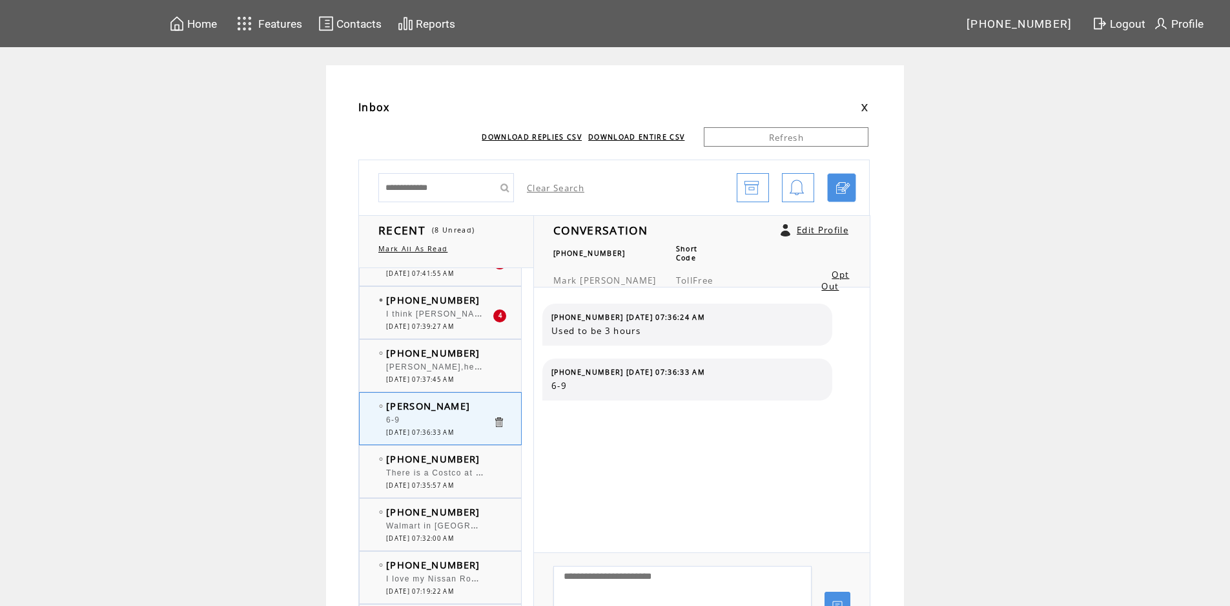
click at [433, 318] on span "I think [PERSON_NAME] the reason for the extension on trick-or-treating night i…" at bounding box center [768, 312] width 765 height 13
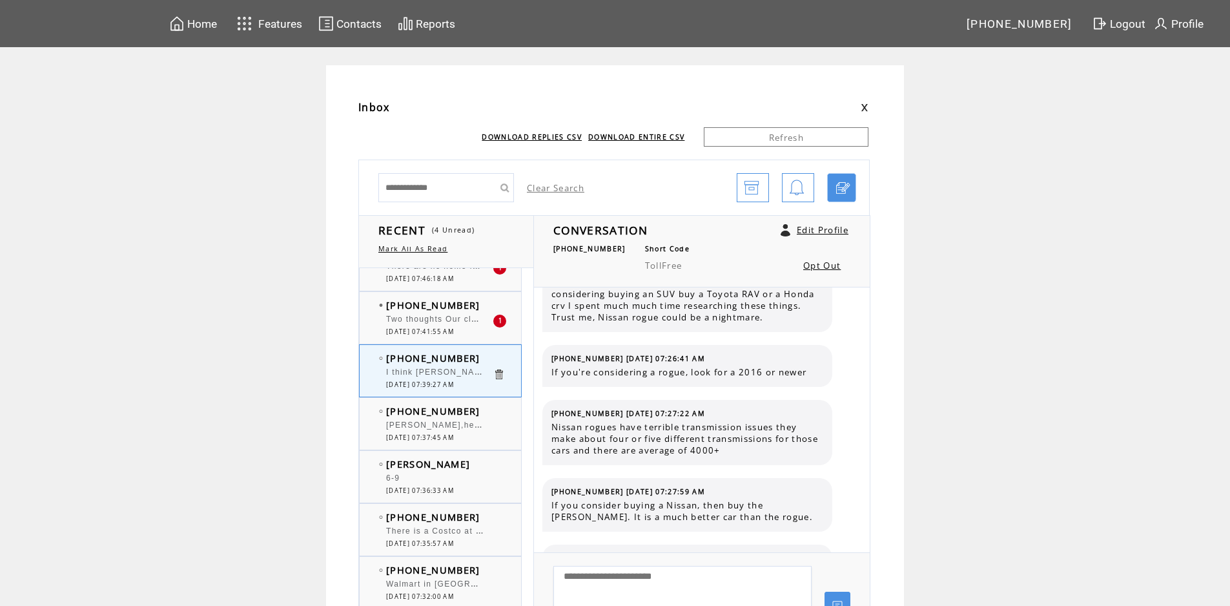
scroll to position [129, 0]
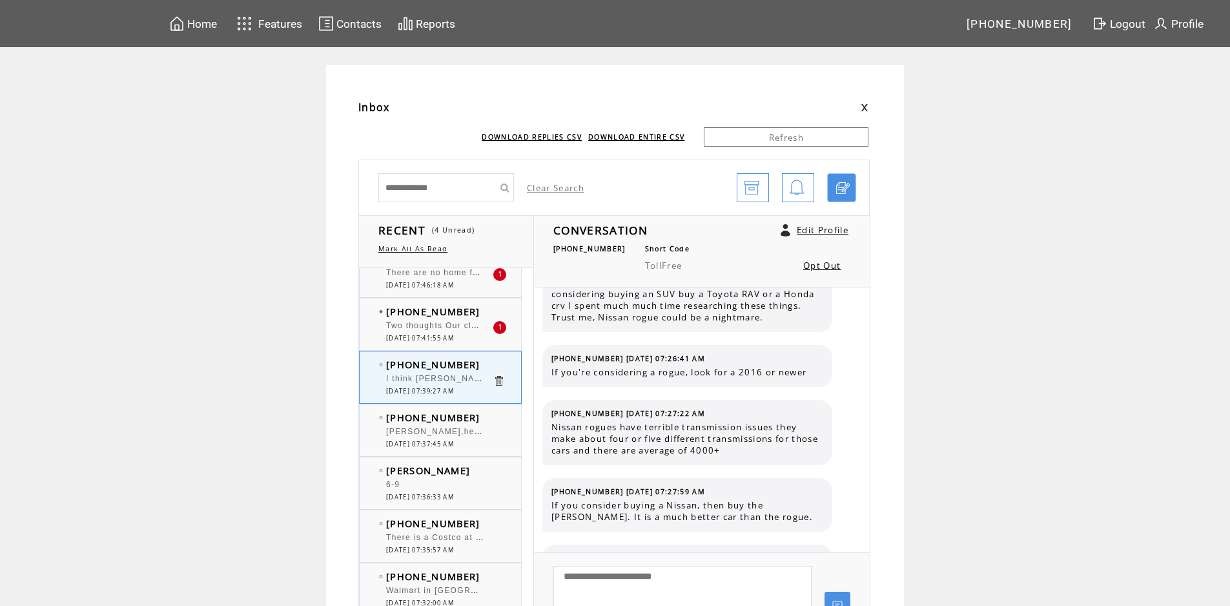
click at [433, 318] on span "[PHONE_NUMBER]" at bounding box center [433, 311] width 94 height 13
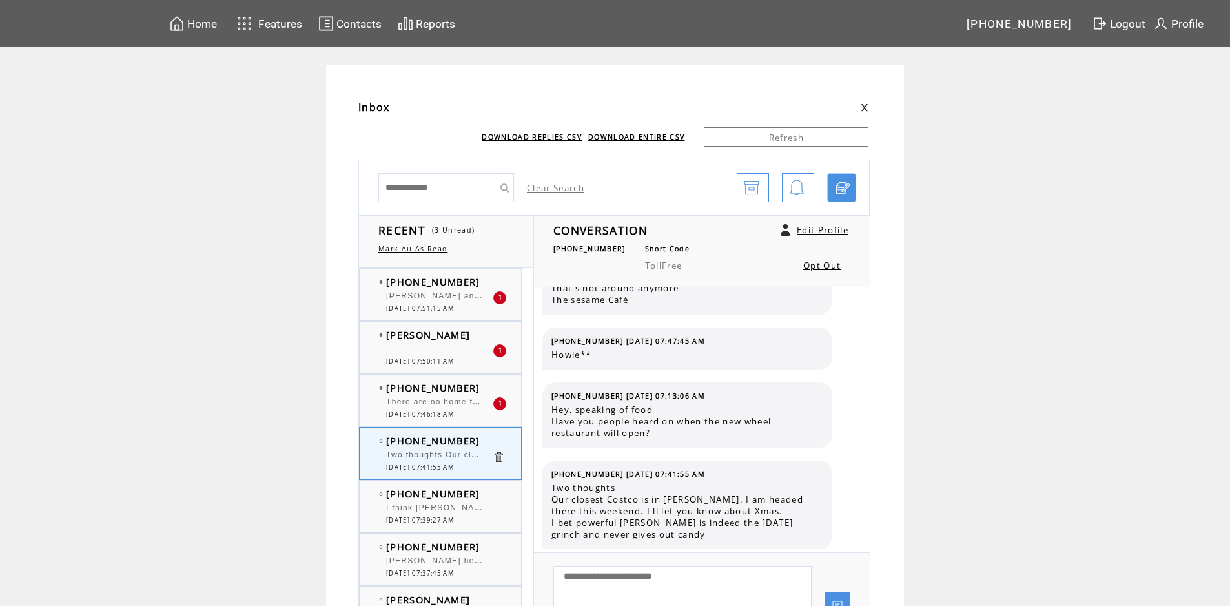
click at [454, 410] on span "[DATE] 07:46:18 AM" at bounding box center [420, 414] width 68 height 8
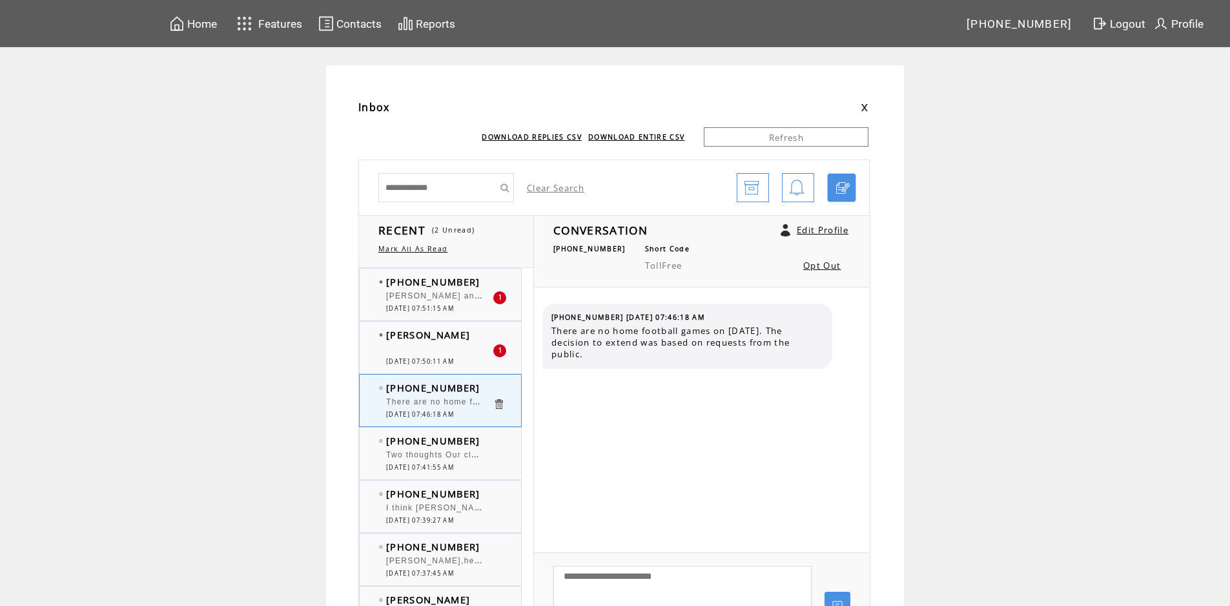
click at [438, 384] on span "Mr. Monroe, Re: Halloween, pretend you are at the Cork and Bottle, have a beer.…" at bounding box center [936, 388] width 1100 height 9
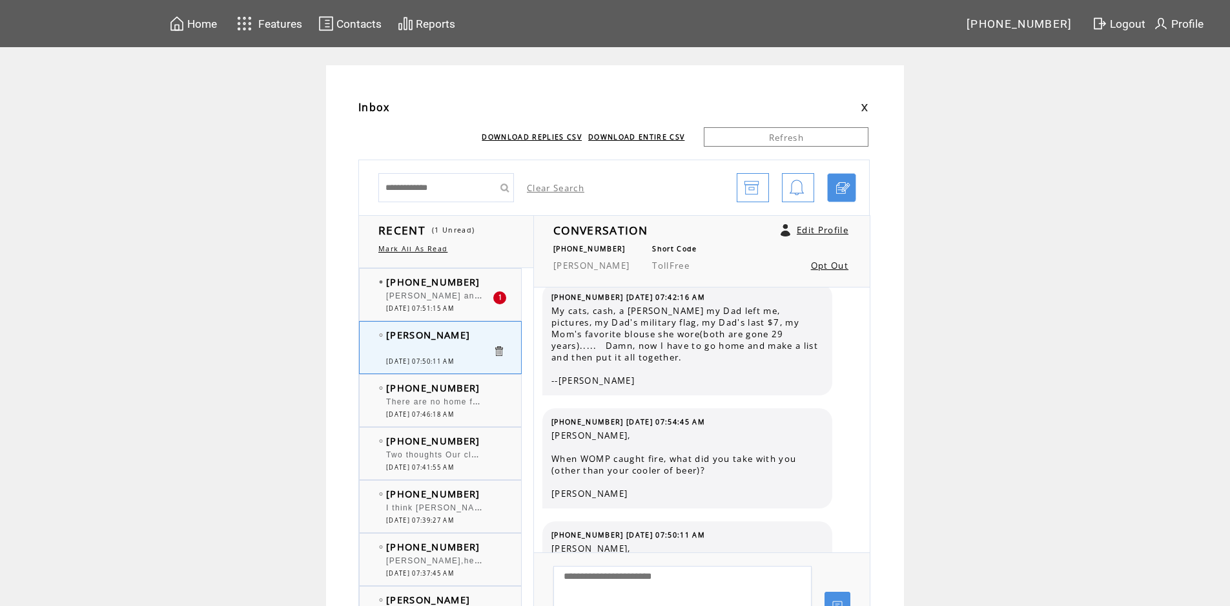
click at [449, 290] on div at bounding box center [439, 289] width 107 height 3
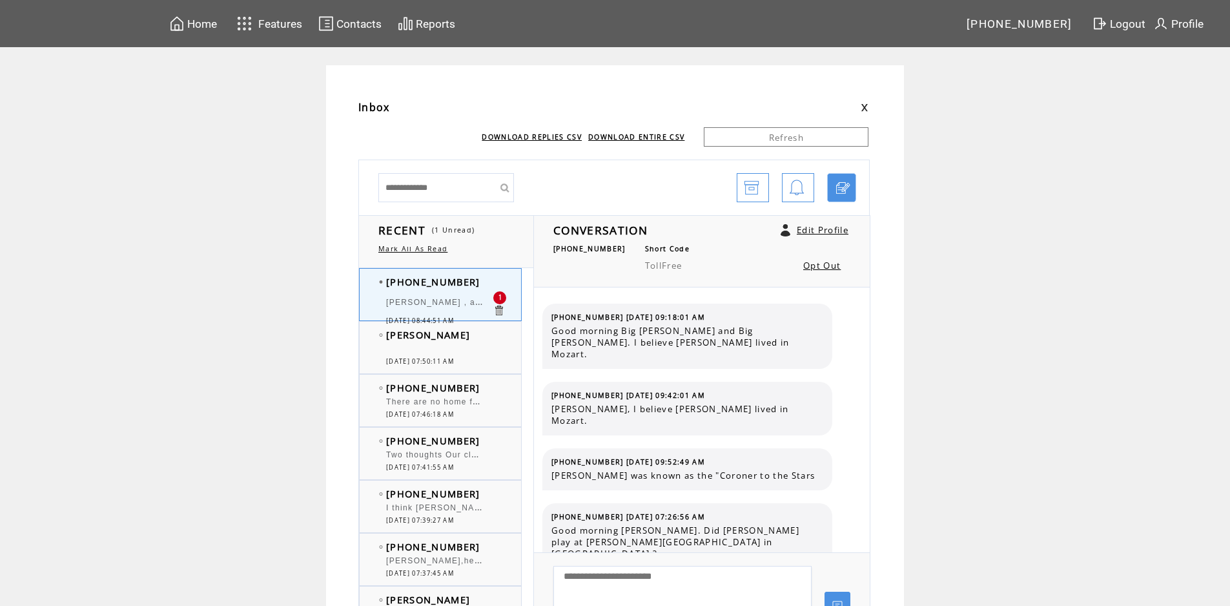
scroll to position [6920, 0]
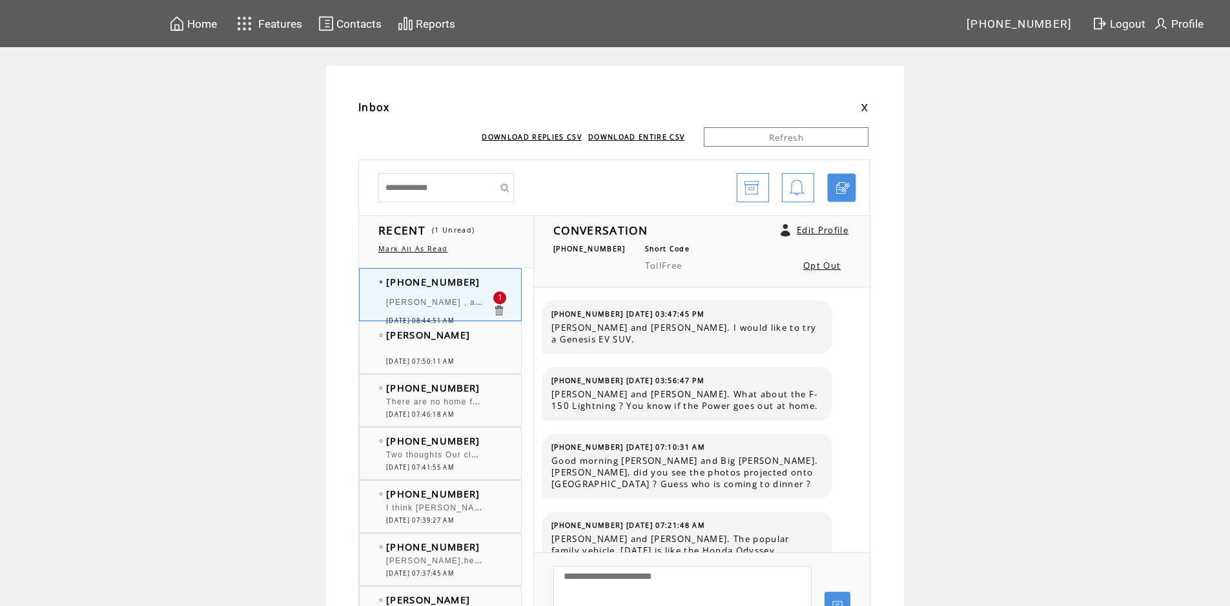
click at [440, 294] on td "[PERSON_NAME] , are the Legislative Watchdogs starting ? I Love "Imagine Dragon…" at bounding box center [439, 303] width 107 height 25
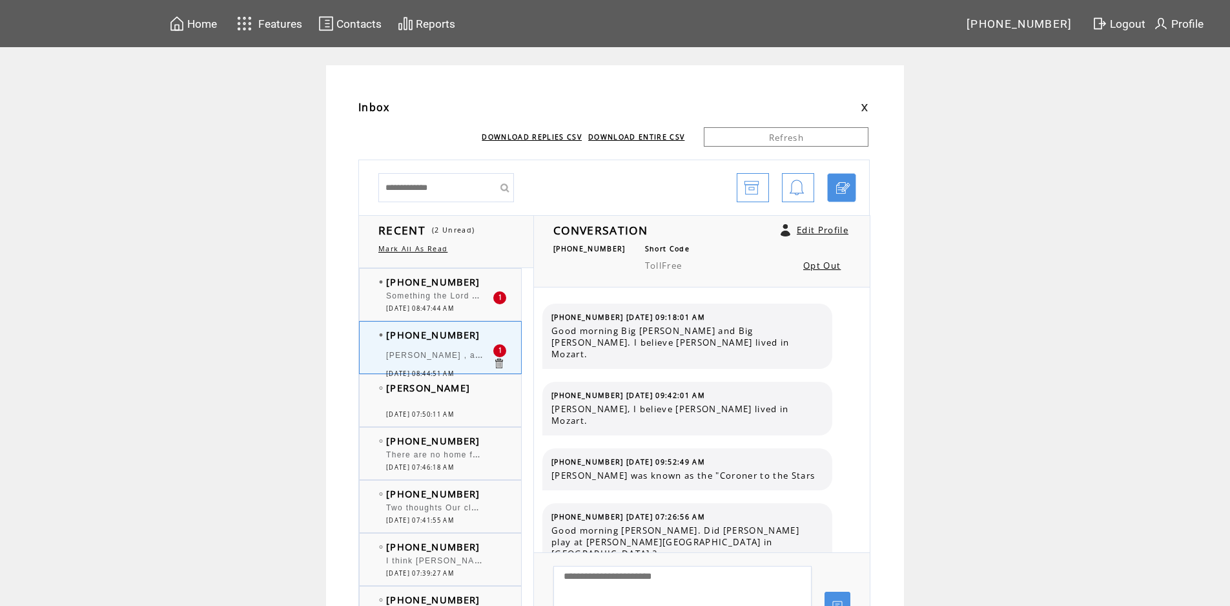
scroll to position [6920, 0]
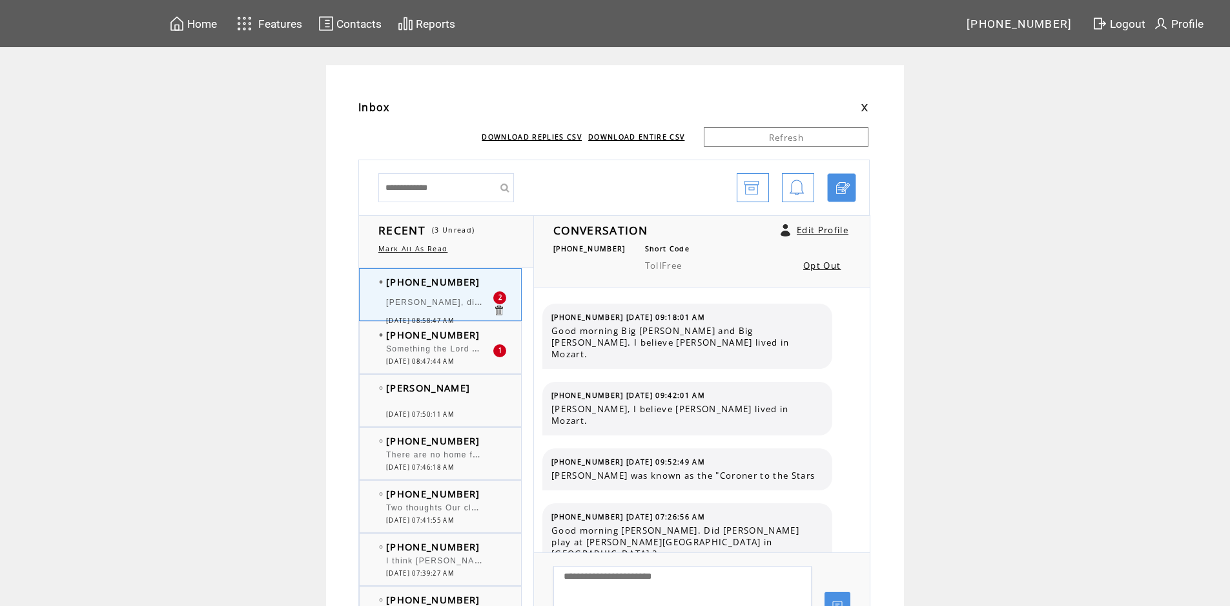
scroll to position [6998, 0]
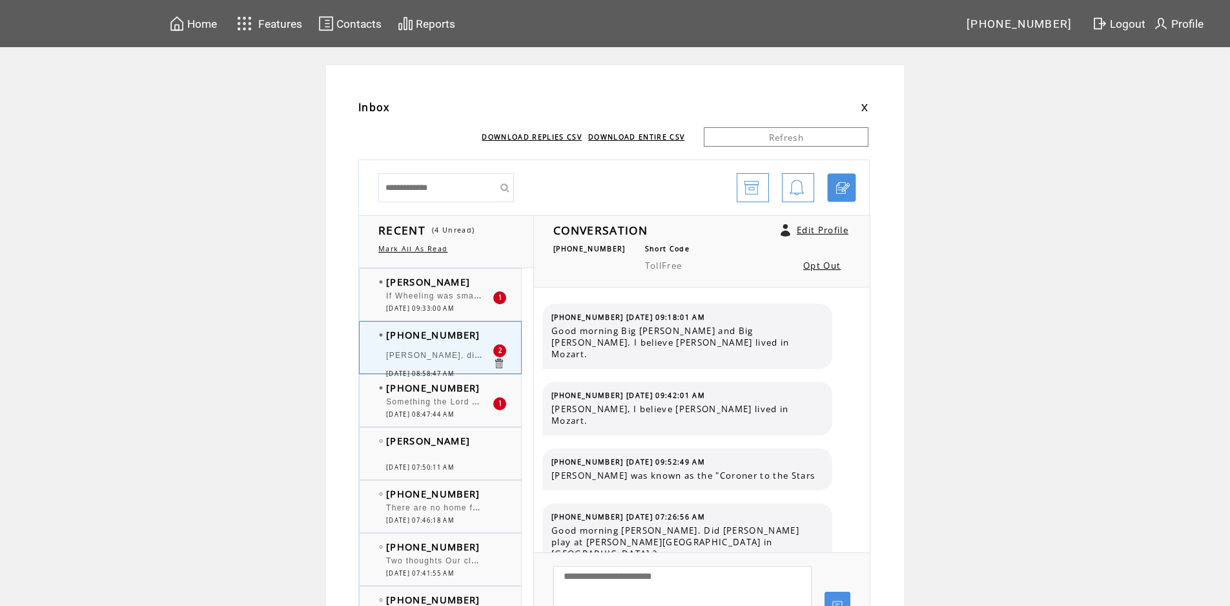
scroll to position [6998, 0]
